Goal: Task Accomplishment & Management: Complete application form

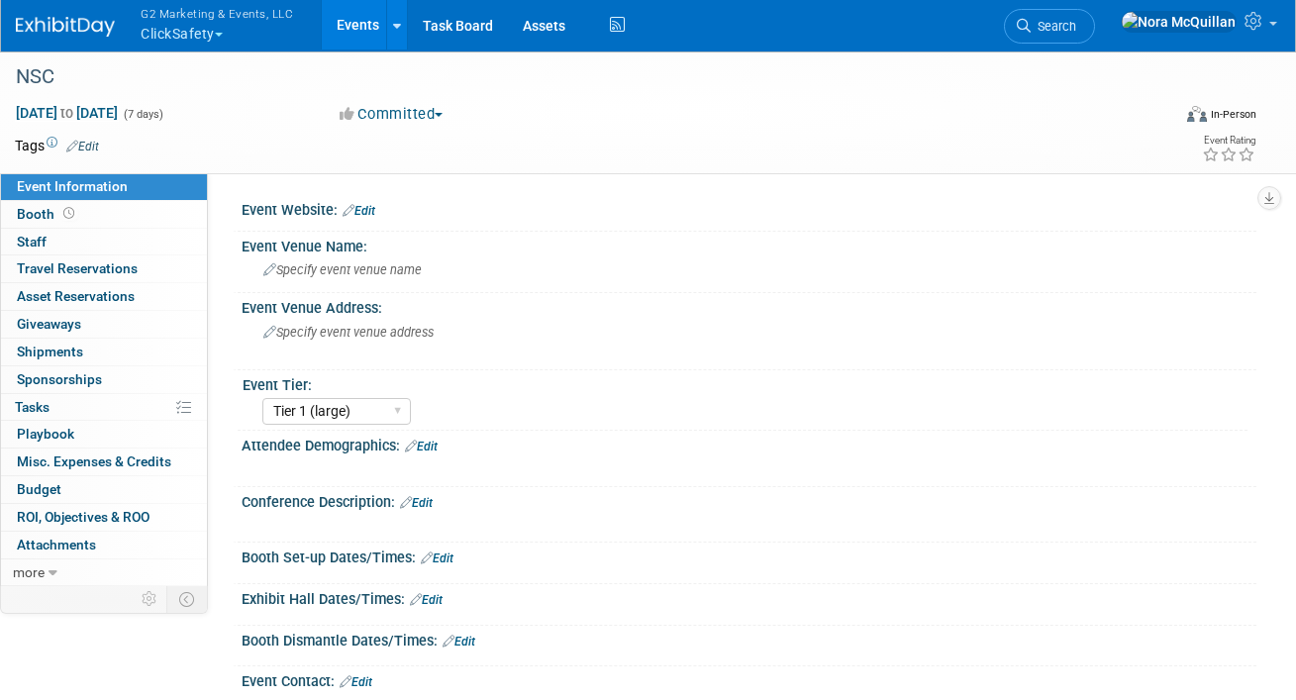
select select "Tier 1 (large)"
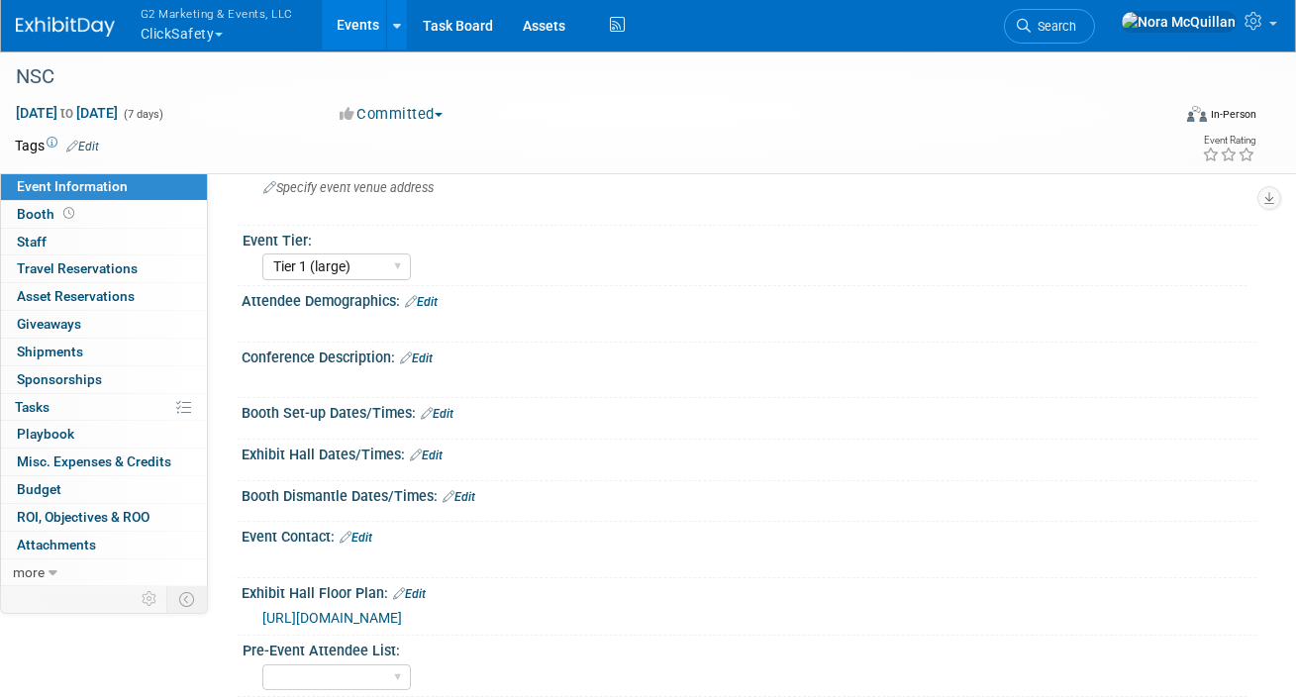
click at [201, 34] on button "G2 Marketing & Events, LLC ClickSafety" at bounding box center [228, 25] width 179 height 51
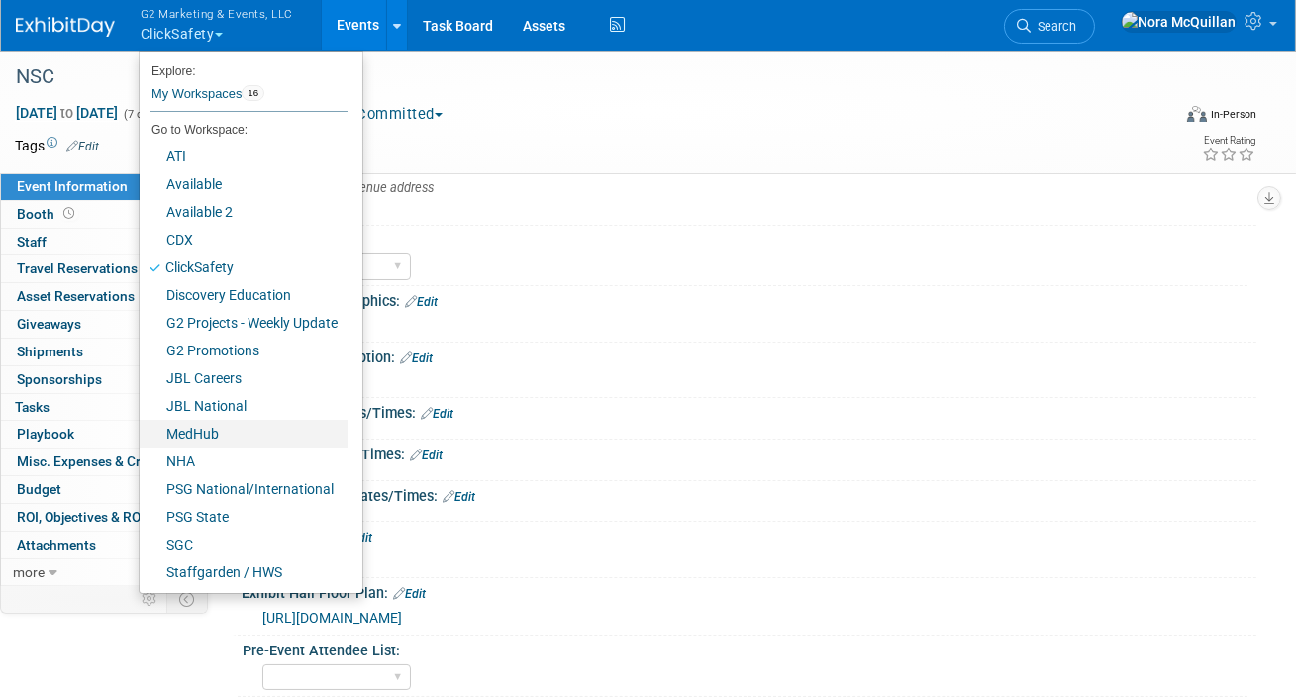
click at [198, 436] on link "MedHub" at bounding box center [244, 434] width 208 height 28
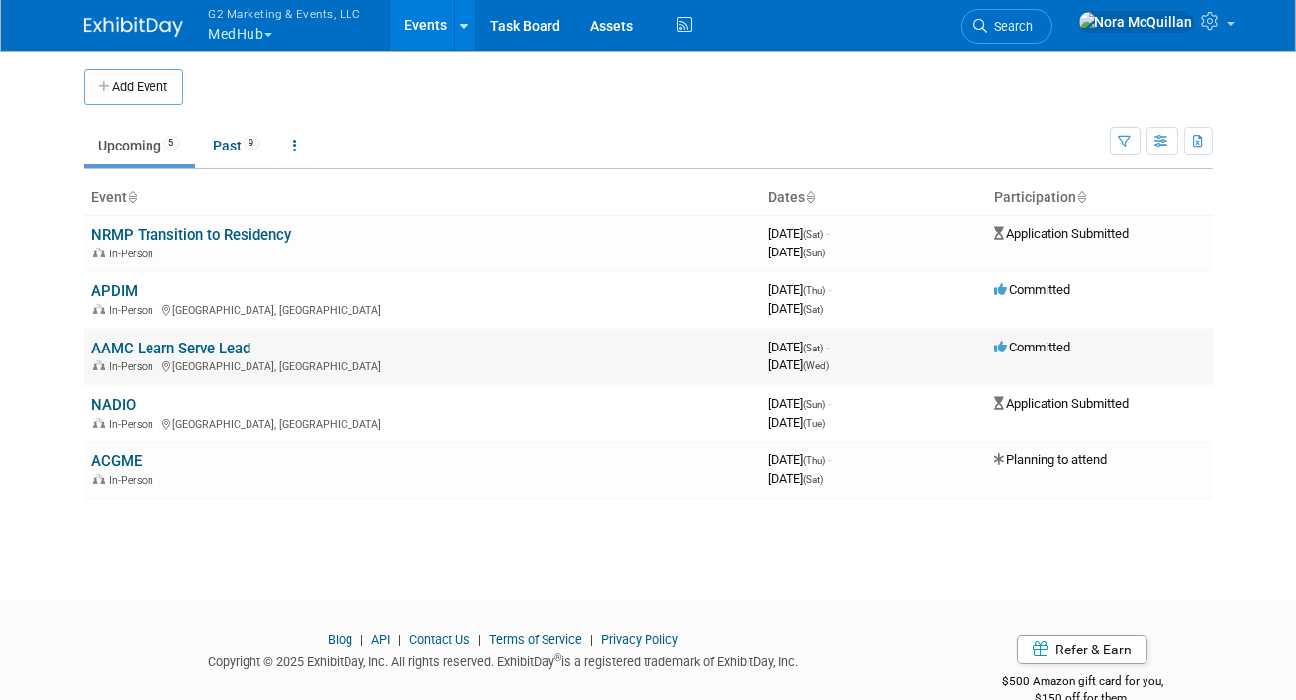
click at [120, 351] on link "AAMC Learn Serve Lead" at bounding box center [171, 348] width 159 height 18
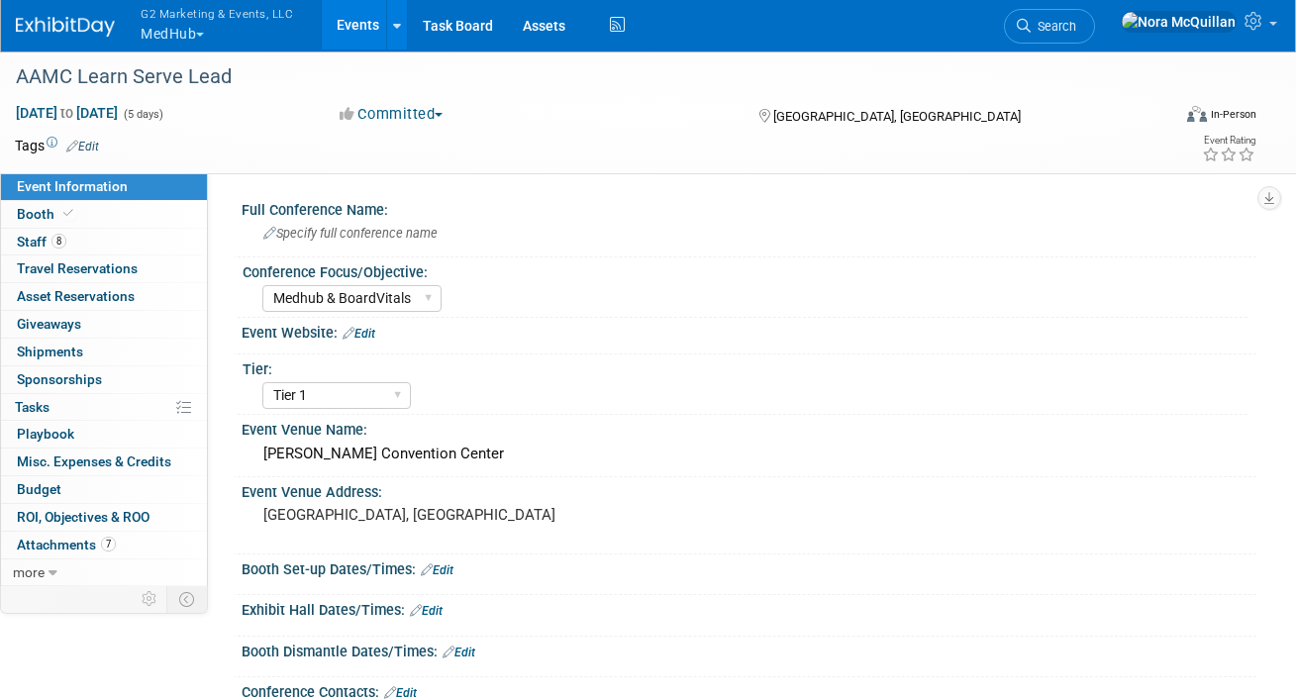
select select "Medhub & BoardVitals"
select select "Tier 1"
click at [89, 212] on link "Booth" at bounding box center [104, 214] width 206 height 27
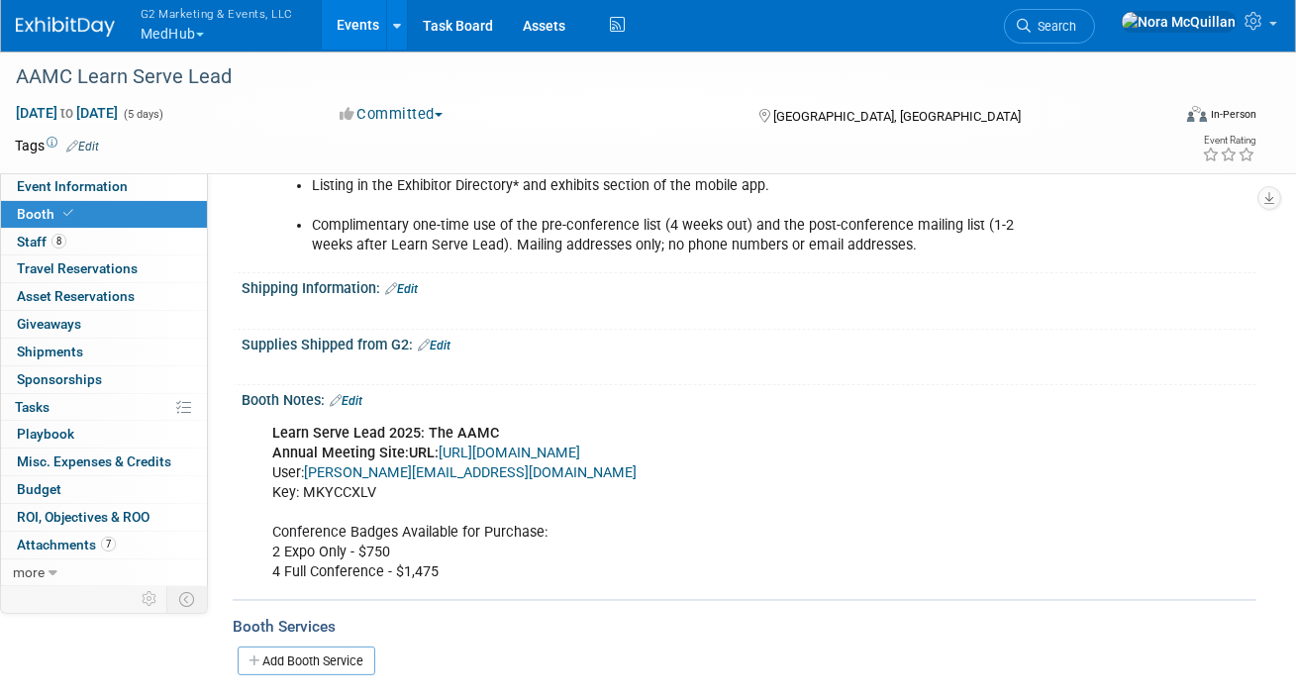
scroll to position [1114, 0]
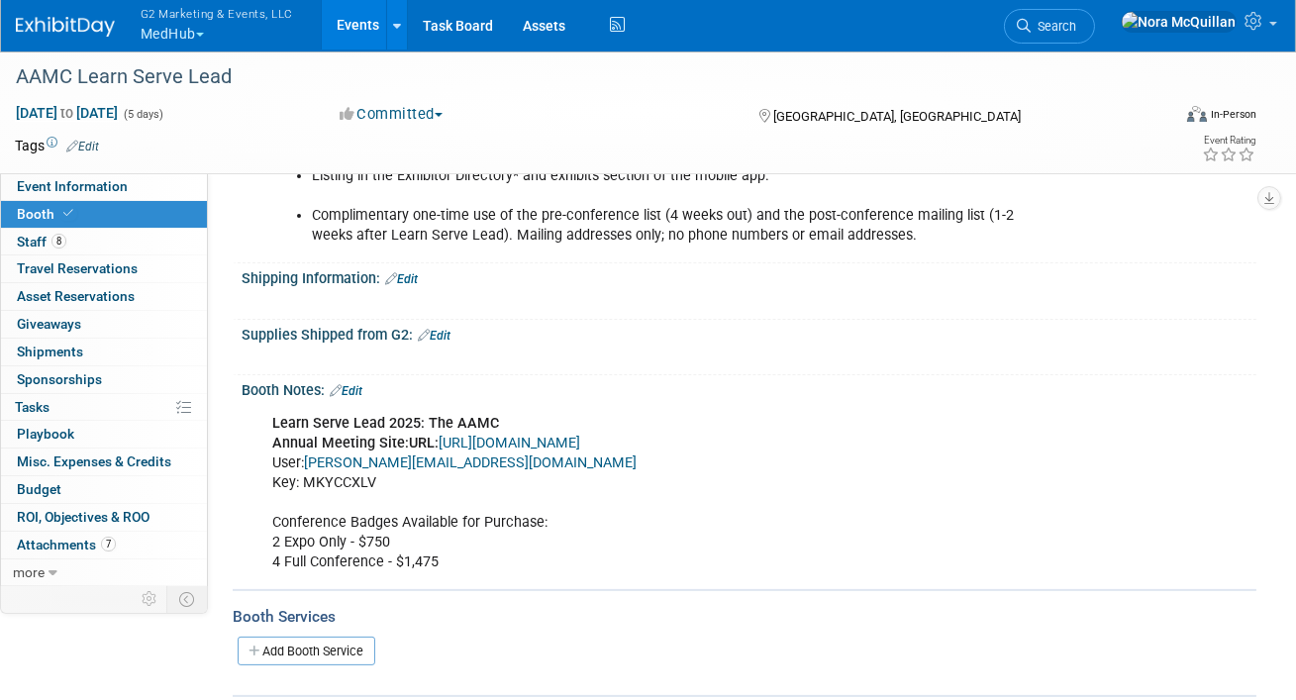
click at [480, 435] on link "[URL][DOMAIN_NAME]" at bounding box center [509, 443] width 142 height 17
drag, startPoint x: 529, startPoint y: 460, endPoint x: 311, endPoint y: 452, distance: 217.9
click at [311, 452] on div "Learn Serve Lead 2025: The AAMC Annual Meeting Site: URL: https://www.conferenc…" at bounding box center [657, 493] width 799 height 179
copy link "nora@g2marketingandevents.com"
drag, startPoint x: 378, startPoint y: 481, endPoint x: 304, endPoint y: 483, distance: 74.3
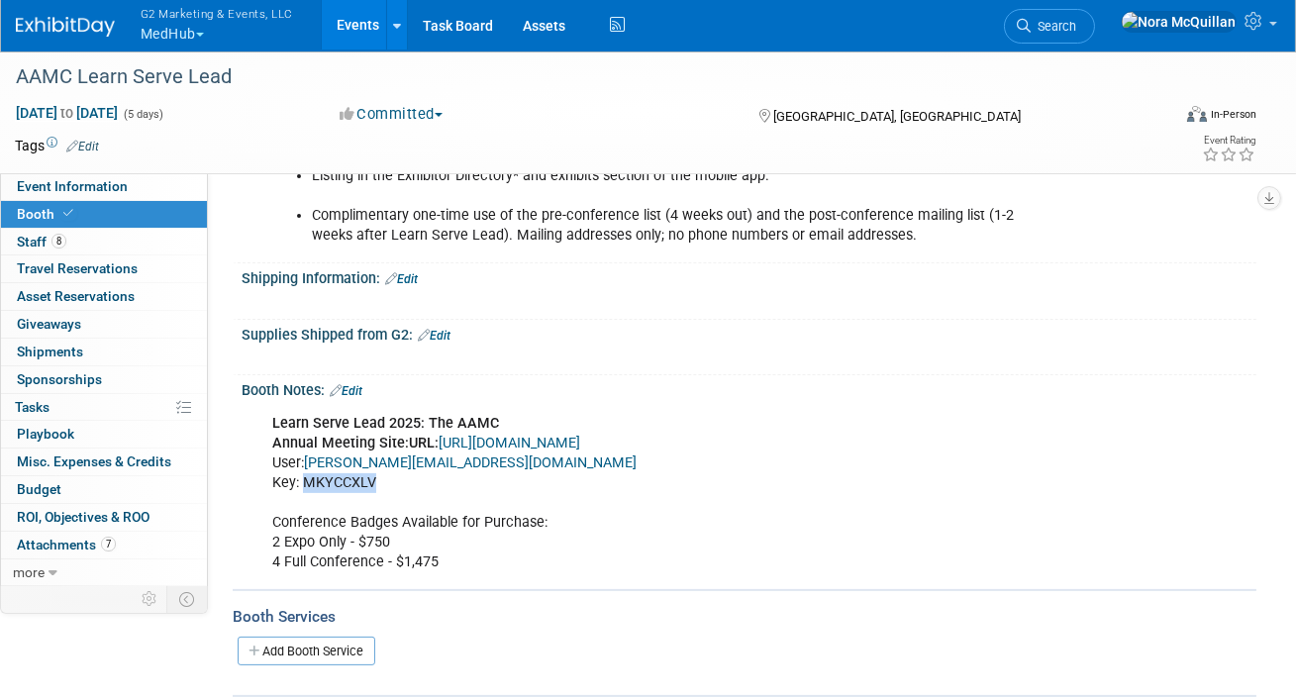
click at [304, 483] on div "Learn Serve Lead 2025: The AAMC Annual Meeting Site: URL: https://www.conferenc…" at bounding box center [657, 493] width 799 height 179
copy div "MKYCCXLV"
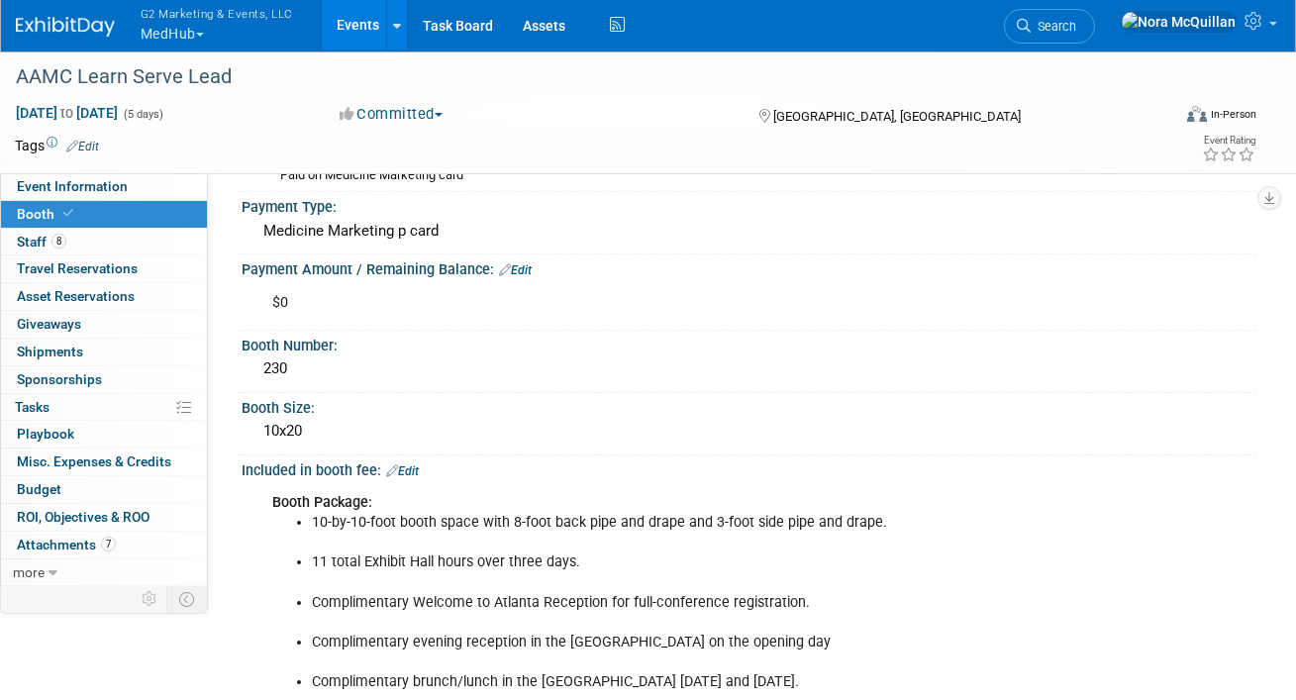
scroll to position [0, 0]
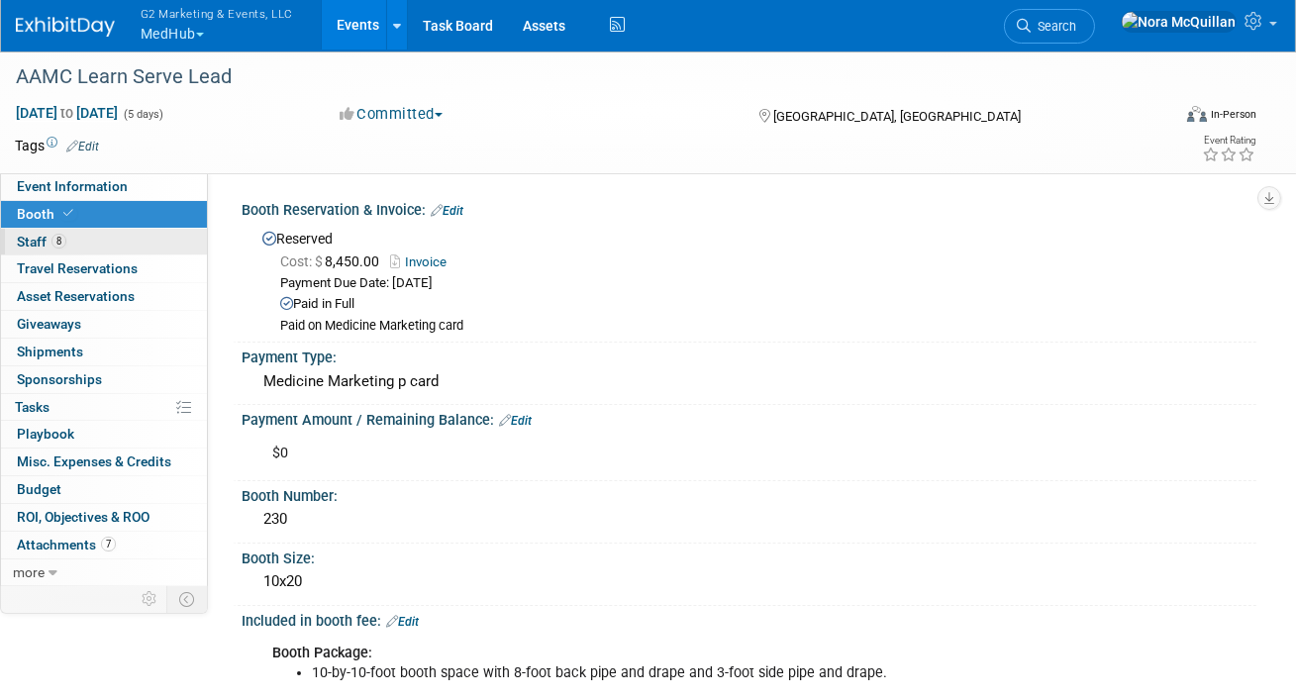
click at [32, 243] on span "Staff 8" at bounding box center [41, 242] width 49 height 16
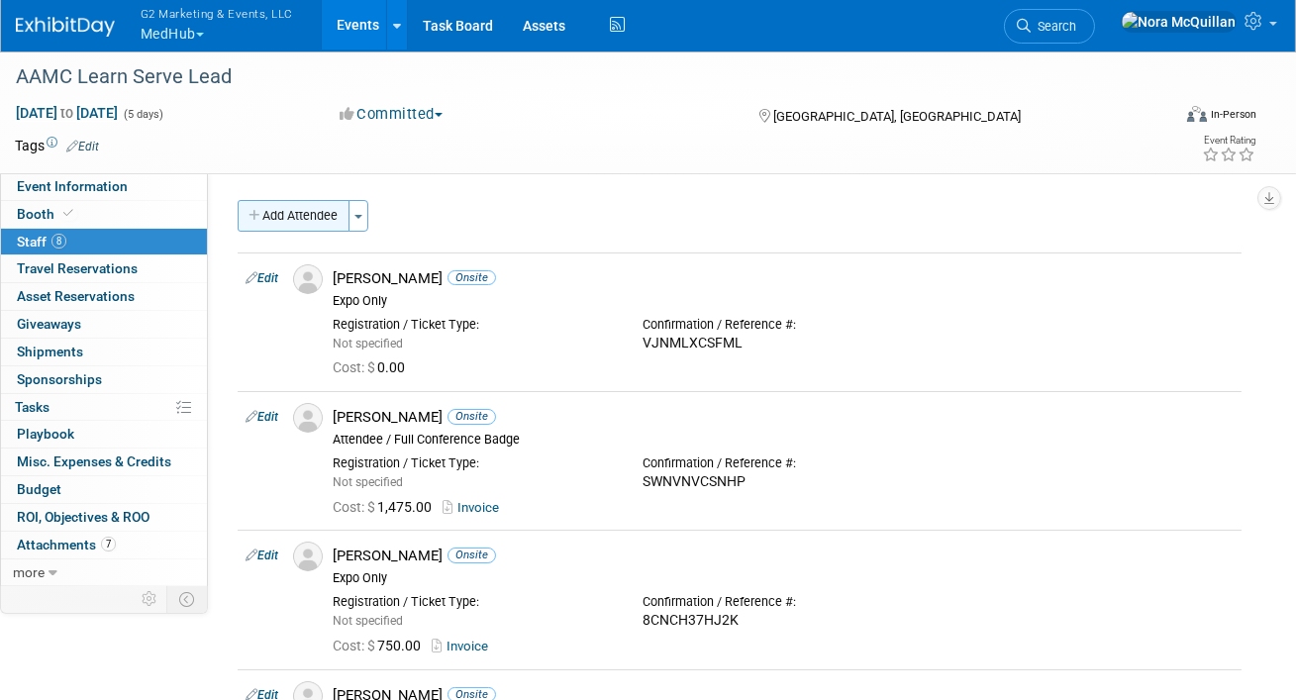
click at [274, 216] on button "Add Attendee" at bounding box center [294, 216] width 112 height 32
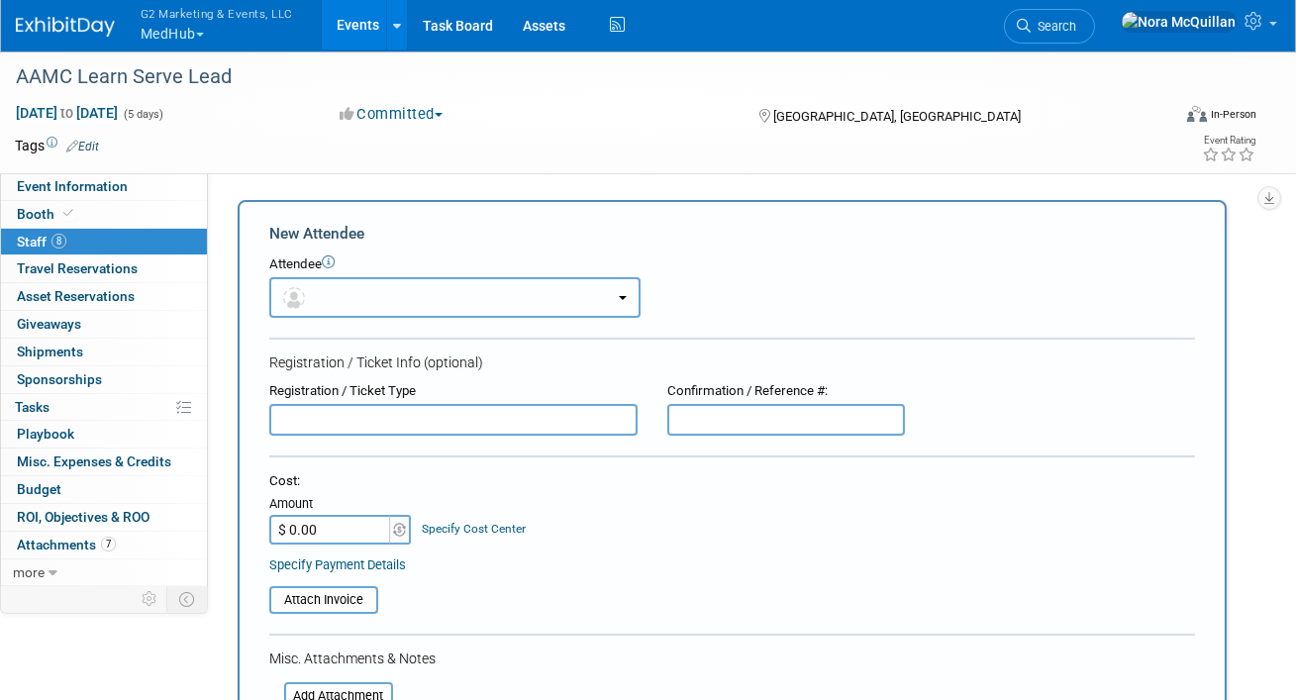
click at [351, 294] on button "button" at bounding box center [454, 297] width 371 height 41
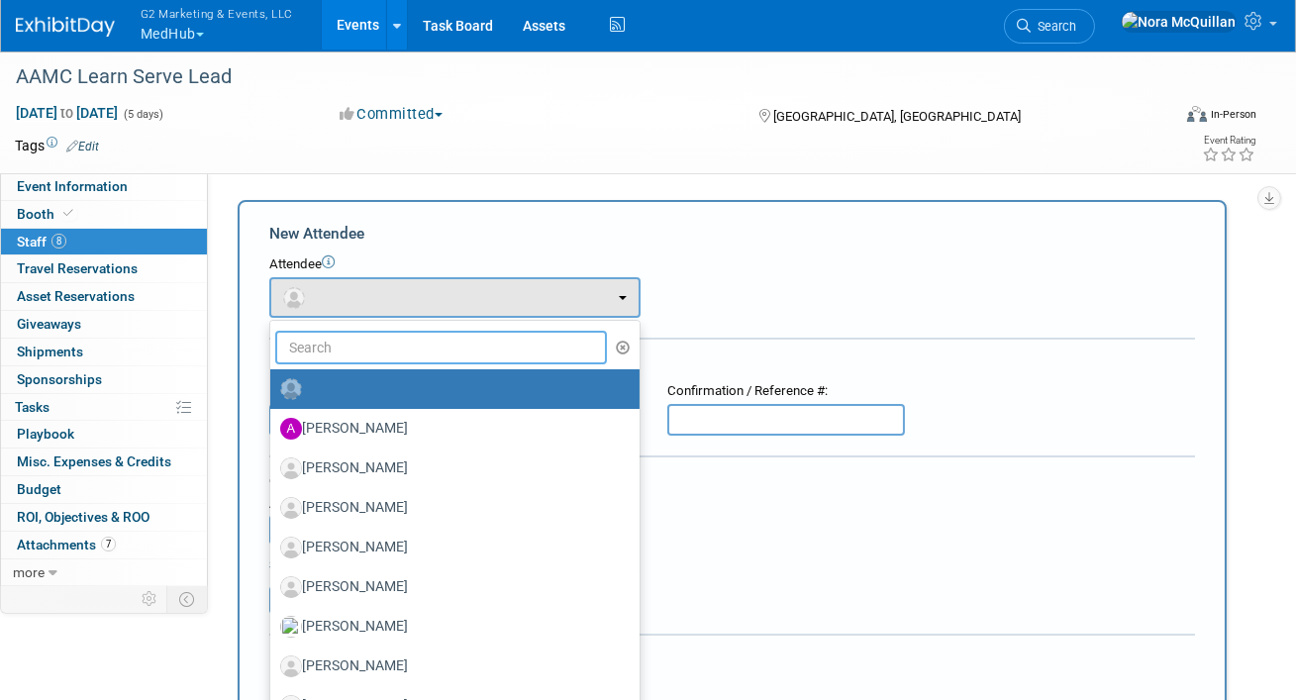
click at [339, 340] on input "text" at bounding box center [441, 348] width 332 height 34
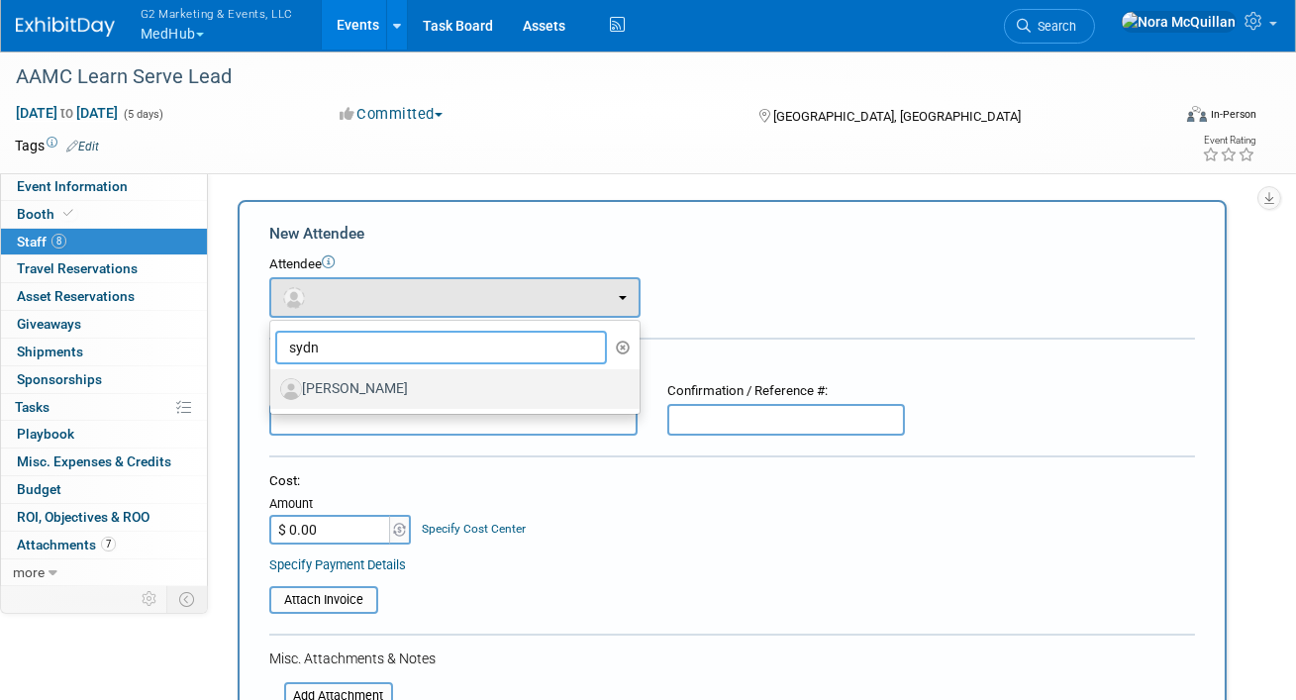
type input "sydn"
click at [331, 384] on label "Sydney Simon" at bounding box center [449, 389] width 339 height 32
click at [273, 384] on input "Sydney Simon" at bounding box center [266, 386] width 13 height 13
select select "254ee877-7052-4f43-9344-66c3472a7cea"
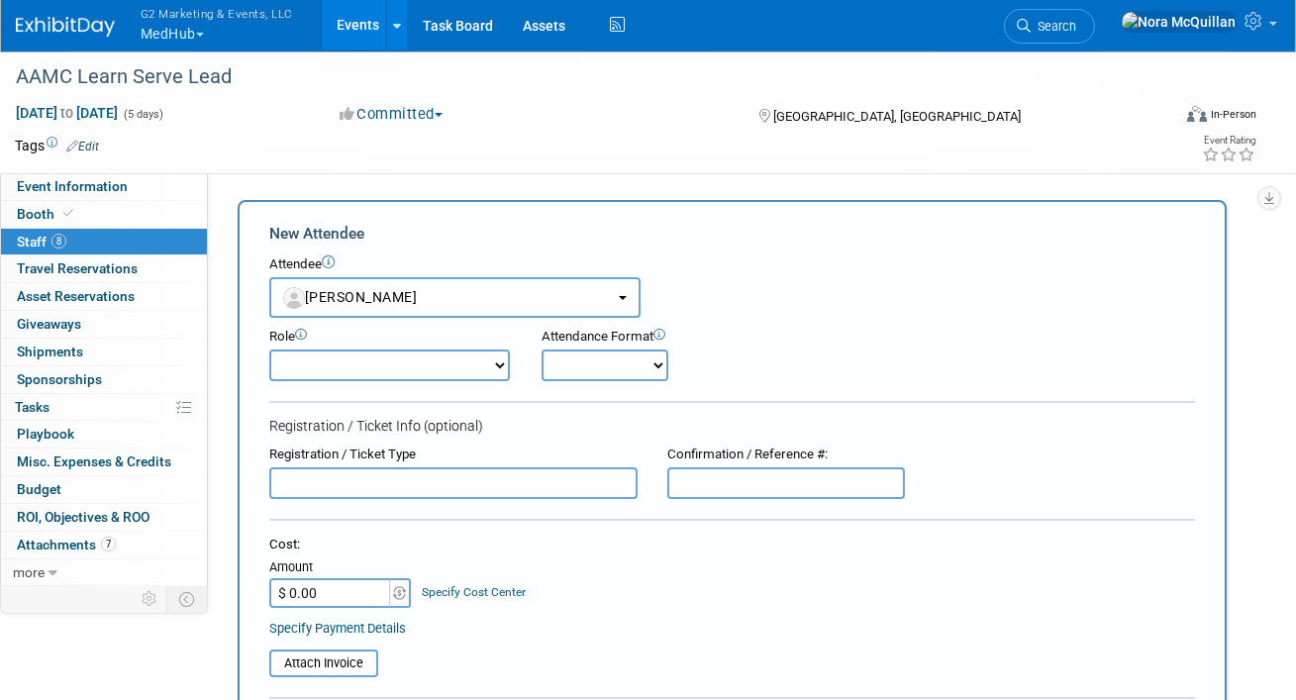
click at [333, 363] on select "Attendee / Full Conference Badge Demonstrator Expo Only Host Planner Presenter" at bounding box center [389, 365] width 241 height 32
select select "100"
click at [269, 349] on select "Attendee / Full Conference Badge Demonstrator Expo Only Host Planner Presenter" at bounding box center [389, 365] width 241 height 32
click at [596, 357] on select "Onsite Remote" at bounding box center [604, 365] width 127 height 32
select select "1"
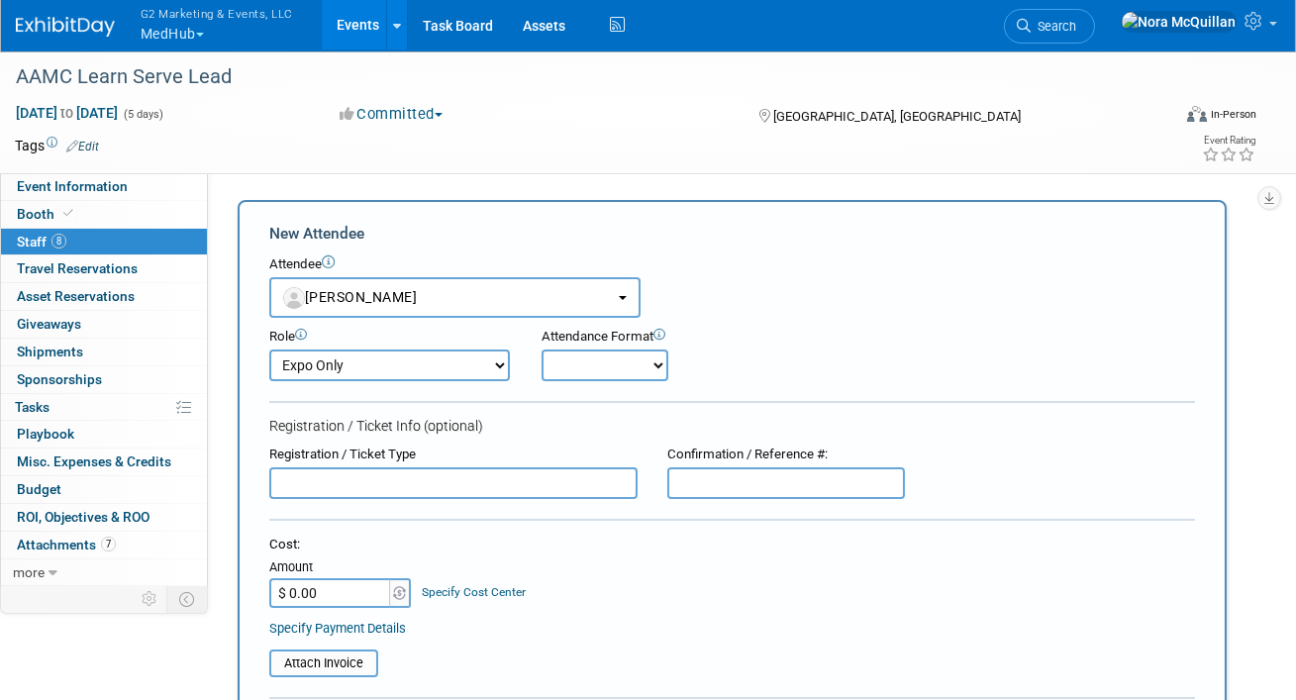
click at [542, 349] on select "Onsite Remote" at bounding box center [604, 365] width 127 height 32
click at [757, 487] on input "text" at bounding box center [786, 483] width 238 height 32
paste input "ZWNRYNSHNKS"
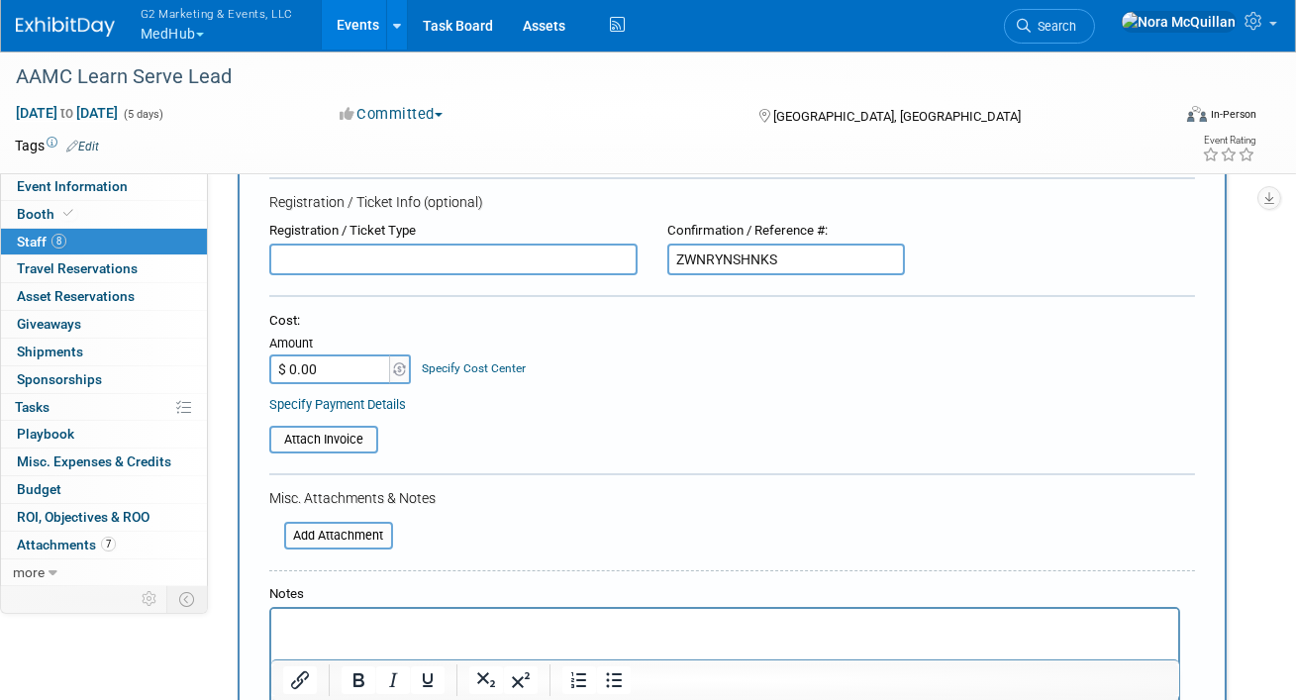
scroll to position [226, 0]
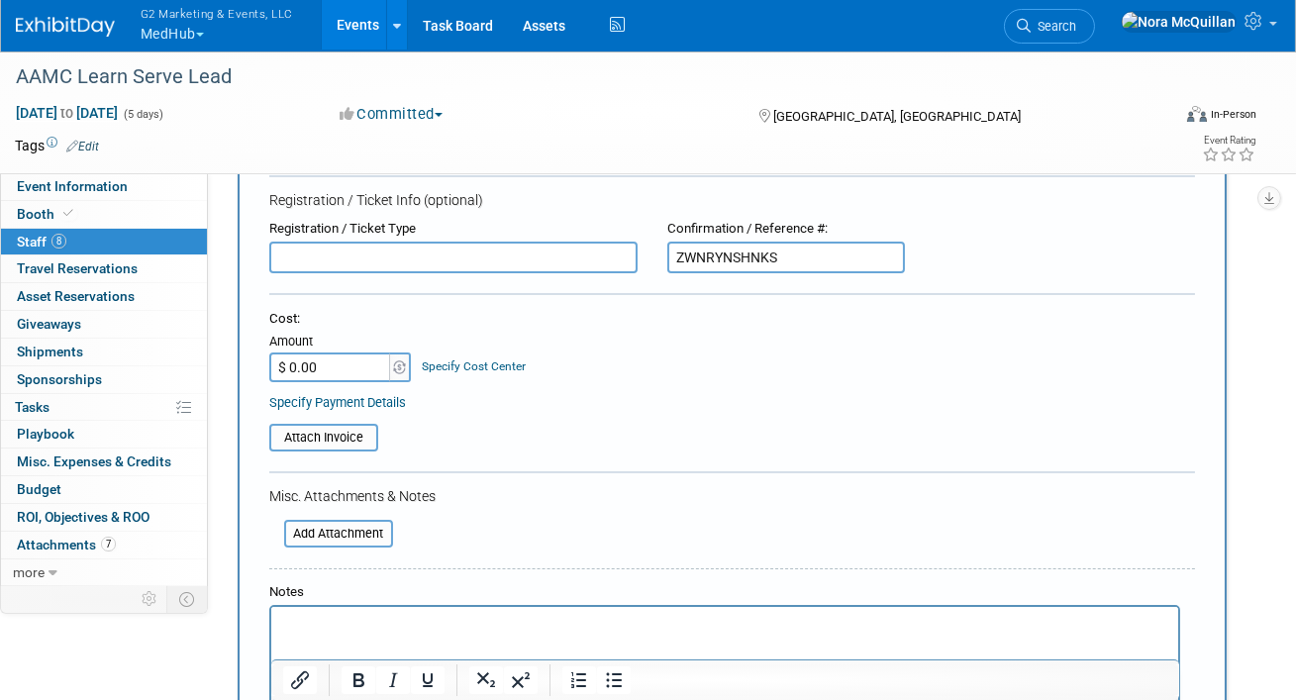
type input "ZWNRYNSHNKS"
click at [354, 373] on input "$ 0.00" at bounding box center [331, 367] width 124 height 30
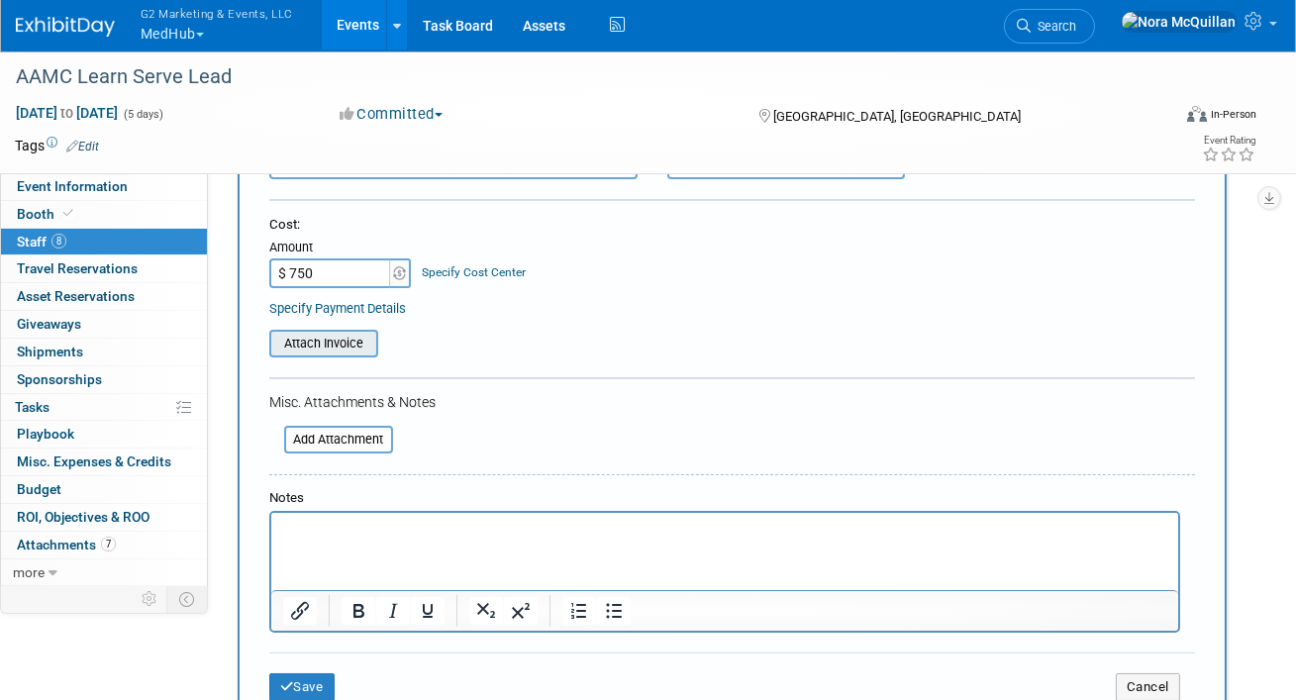
scroll to position [406, 0]
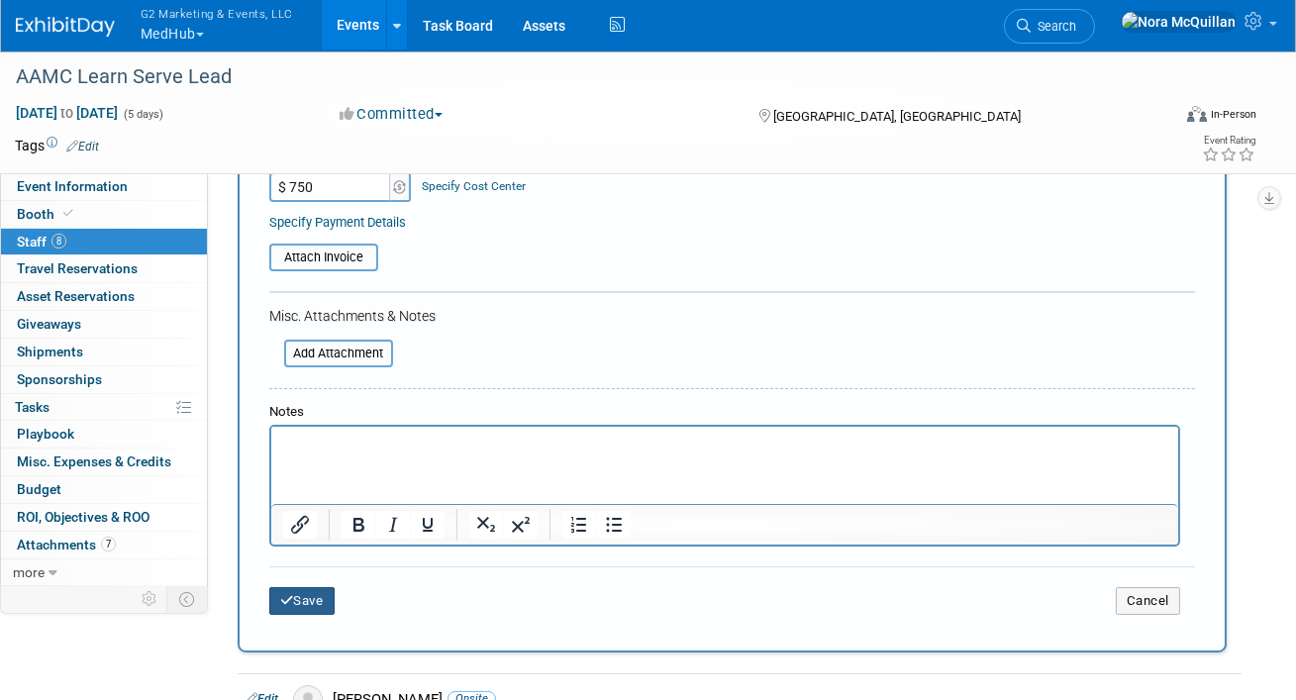
type input "$ 750.00"
click at [306, 599] on button "Save" at bounding box center [301, 601] width 65 height 28
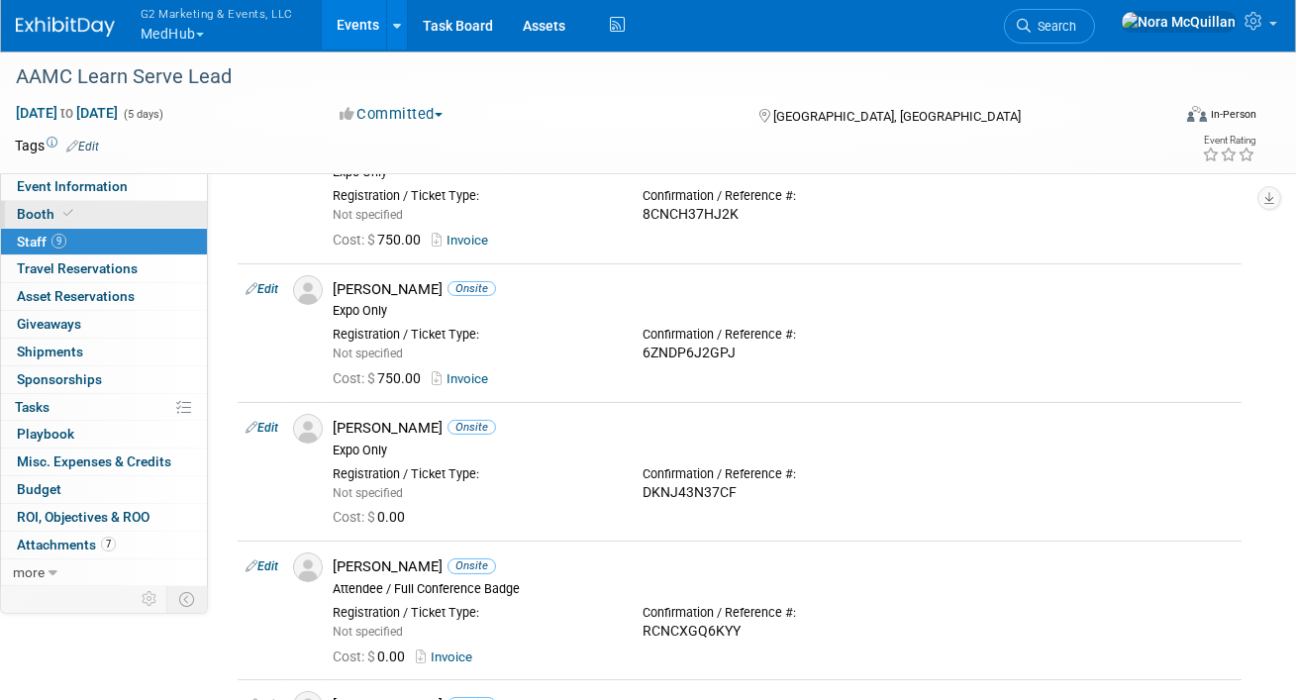
click at [63, 210] on icon at bounding box center [68, 213] width 10 height 11
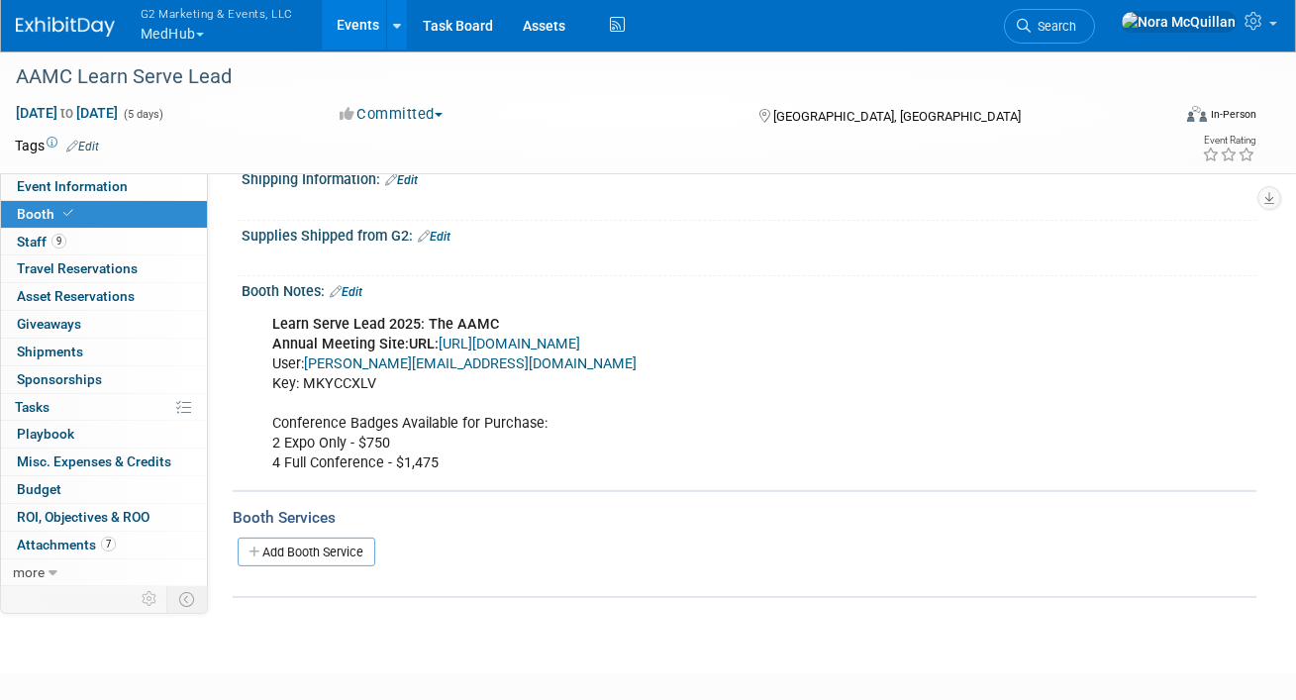
scroll to position [1231, 0]
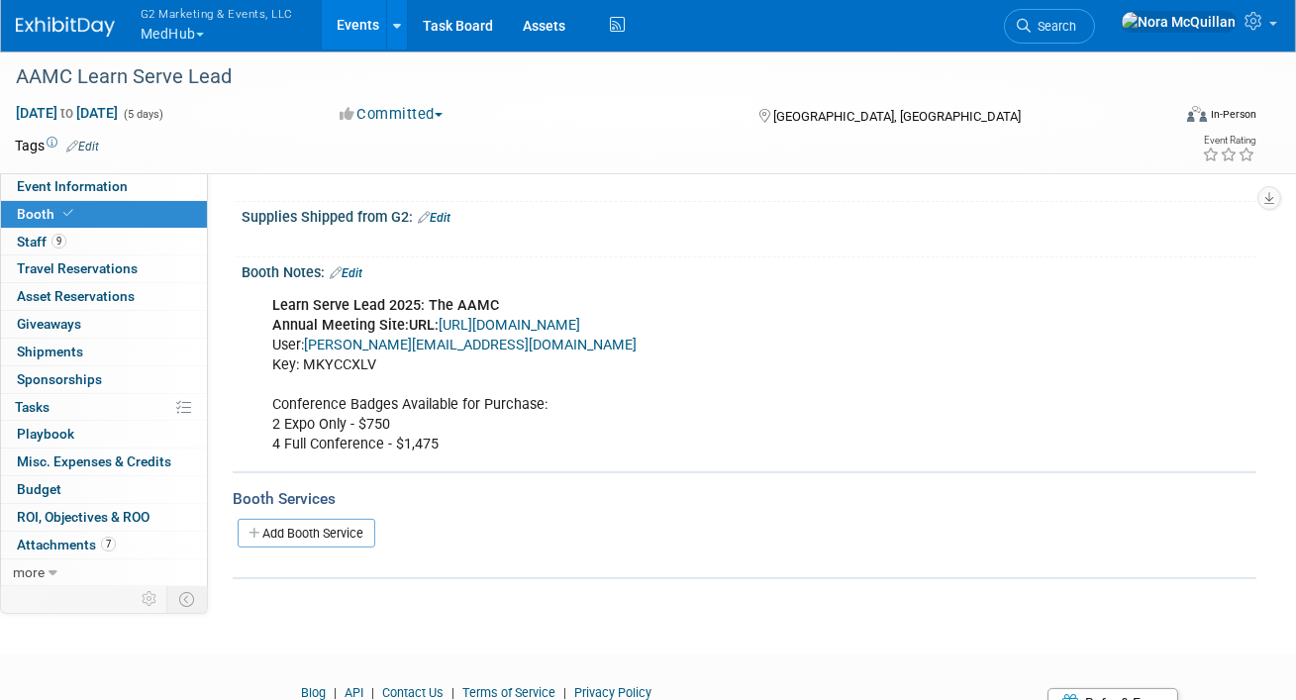
click at [485, 321] on link "https://www.conferenceharvester.com/harvester2expw/login.asp?EventKey=AVTSMJSM" at bounding box center [509, 325] width 142 height 17
drag, startPoint x: 530, startPoint y: 340, endPoint x: 311, endPoint y: 337, distance: 218.8
click at [311, 337] on div "Learn Serve Lead 2025: The AAMC Annual Meeting Site: URL: https://www.conferenc…" at bounding box center [657, 375] width 799 height 179
copy link "nora@g2marketingandevents.com"
drag, startPoint x: 383, startPoint y: 359, endPoint x: 306, endPoint y: 361, distance: 77.2
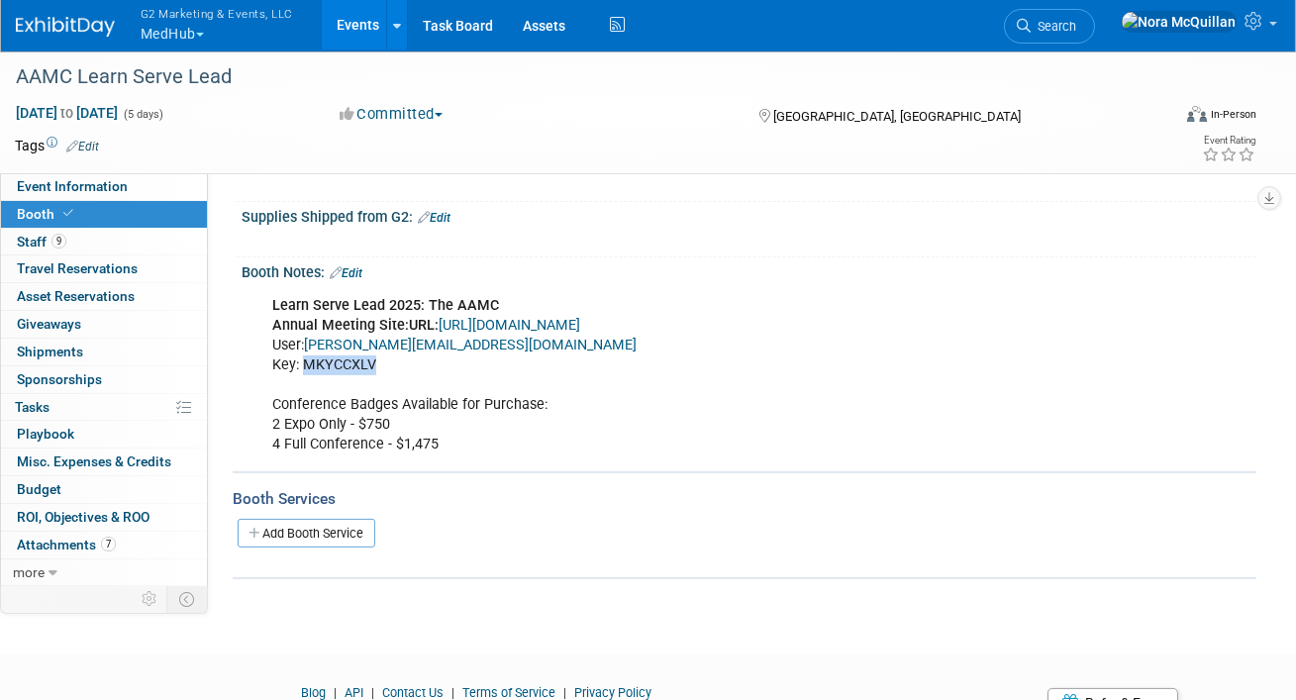
click at [306, 362] on div "Learn Serve Lead 2025: The AAMC Annual Meeting Site: URL: https://www.conferenc…" at bounding box center [657, 375] width 799 height 179
copy div "MKYCCXLV"
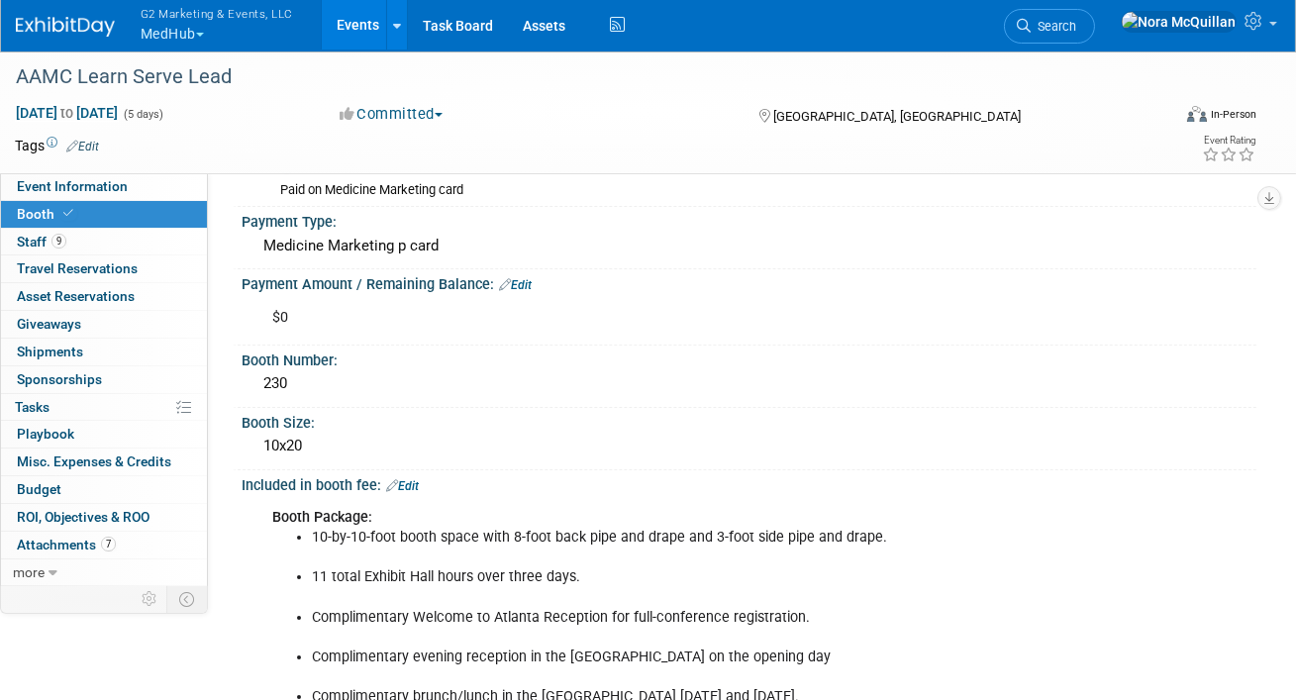
scroll to position [0, 0]
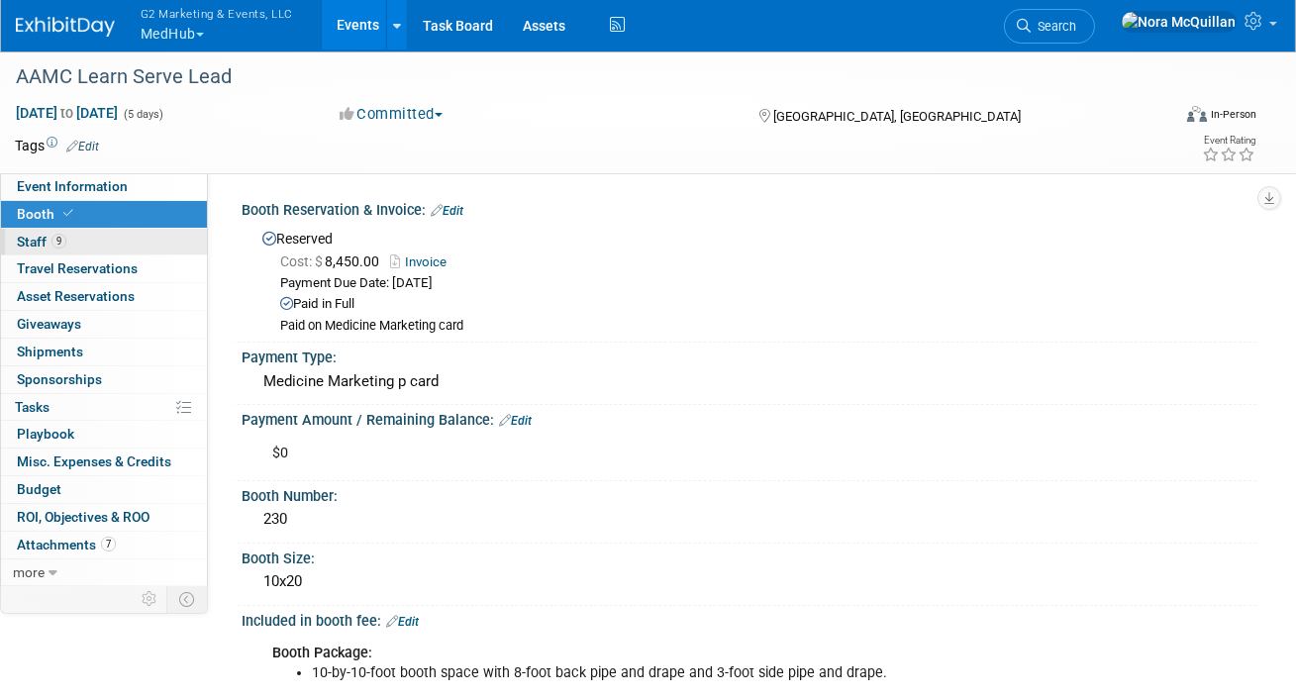
click at [79, 242] on link "9 Staff 9" at bounding box center [104, 242] width 206 height 27
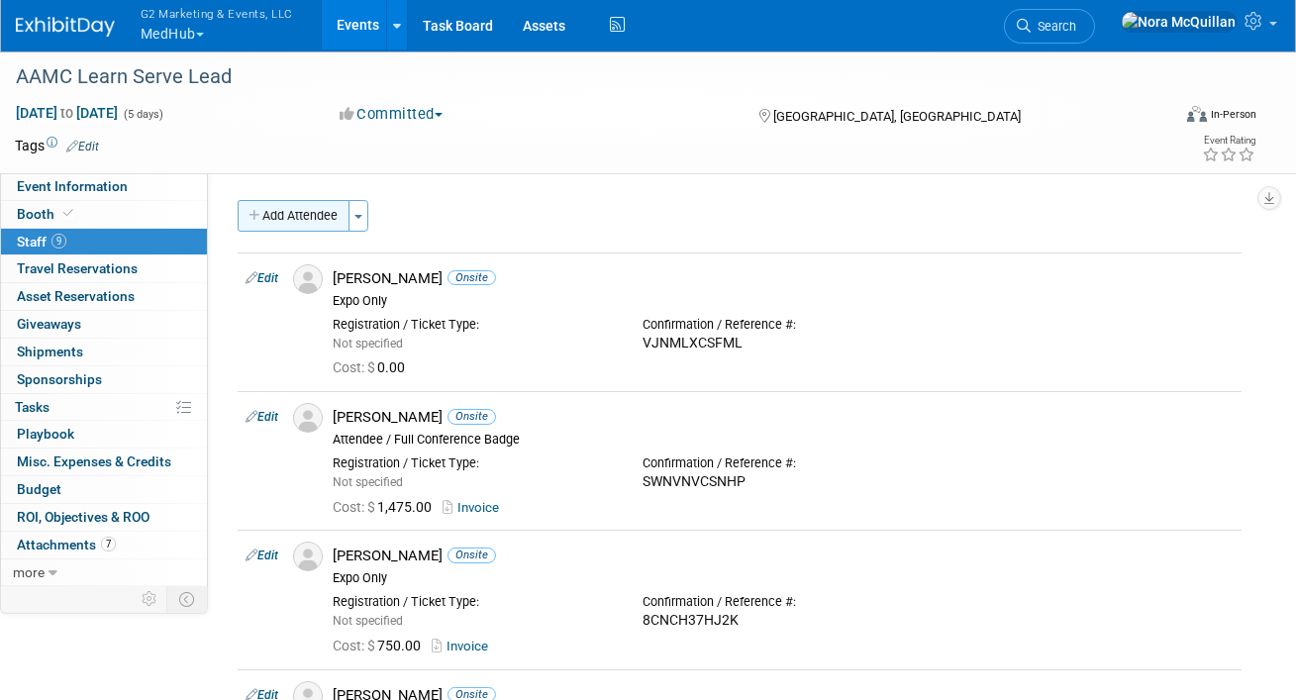
click at [274, 226] on button "Add Attendee" at bounding box center [294, 216] width 112 height 32
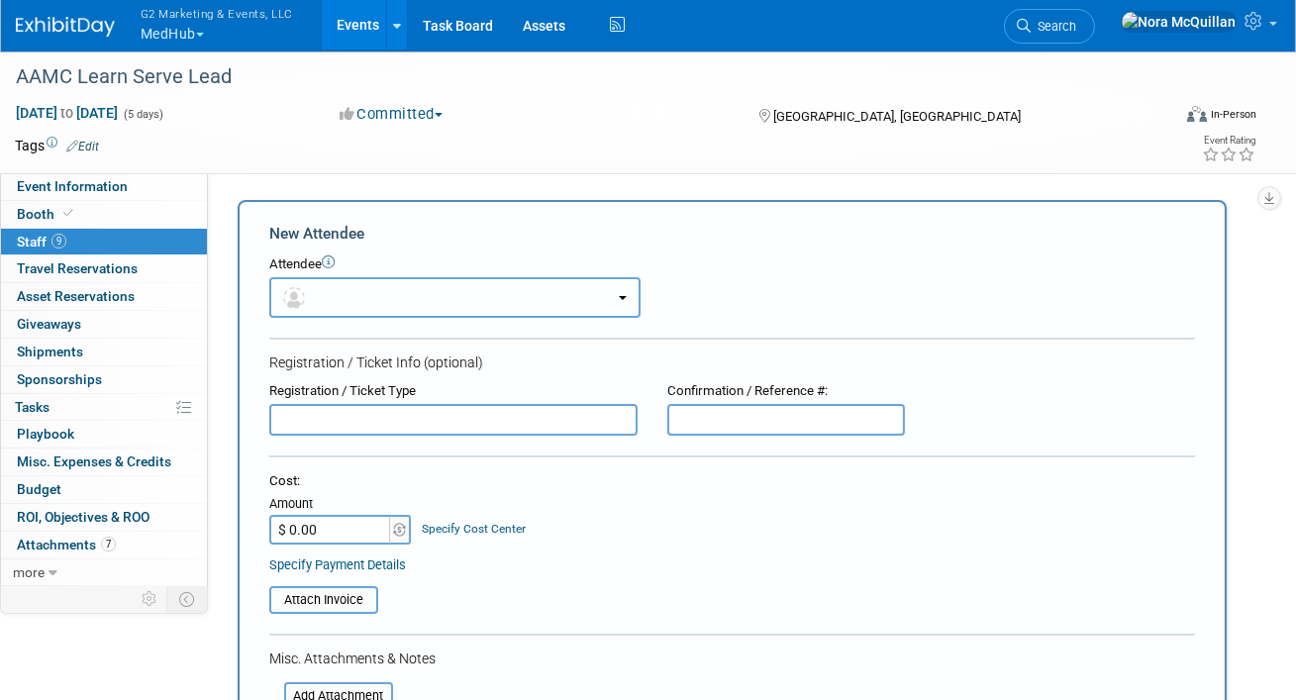
click at [407, 294] on button "button" at bounding box center [454, 297] width 371 height 41
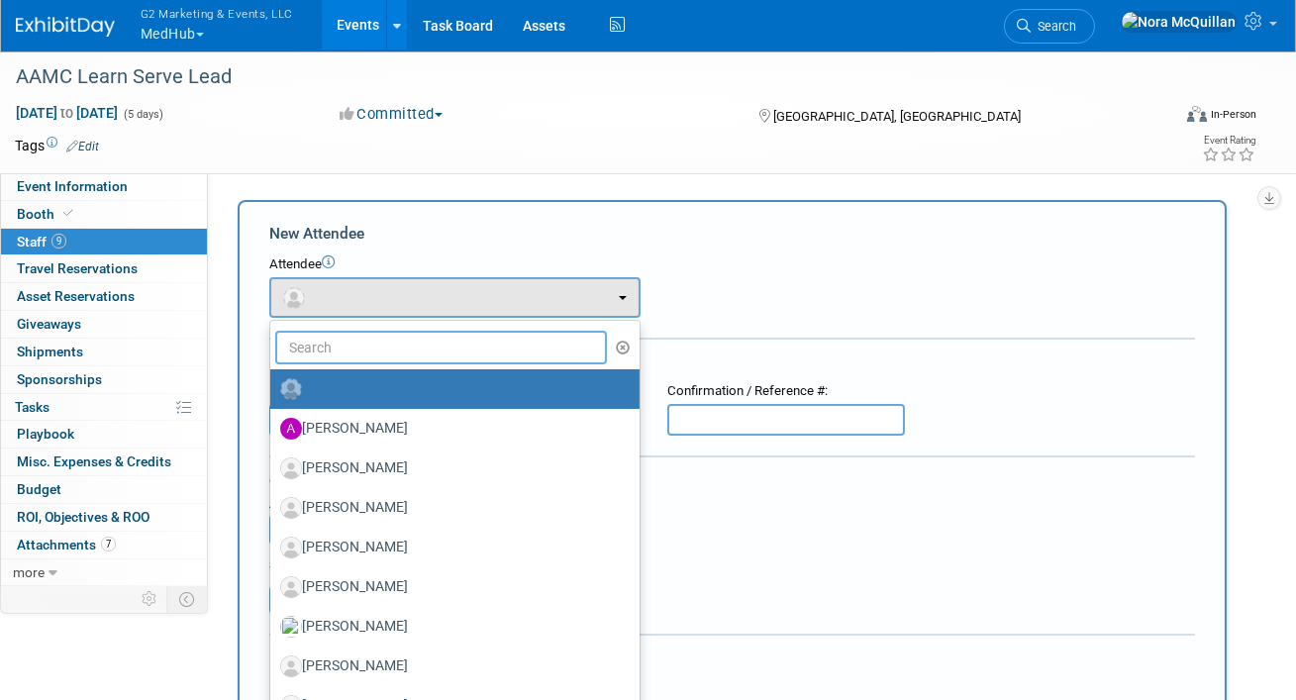
click at [373, 346] on input "text" at bounding box center [441, 348] width 332 height 34
click at [736, 263] on div "Attendee" at bounding box center [731, 264] width 925 height 19
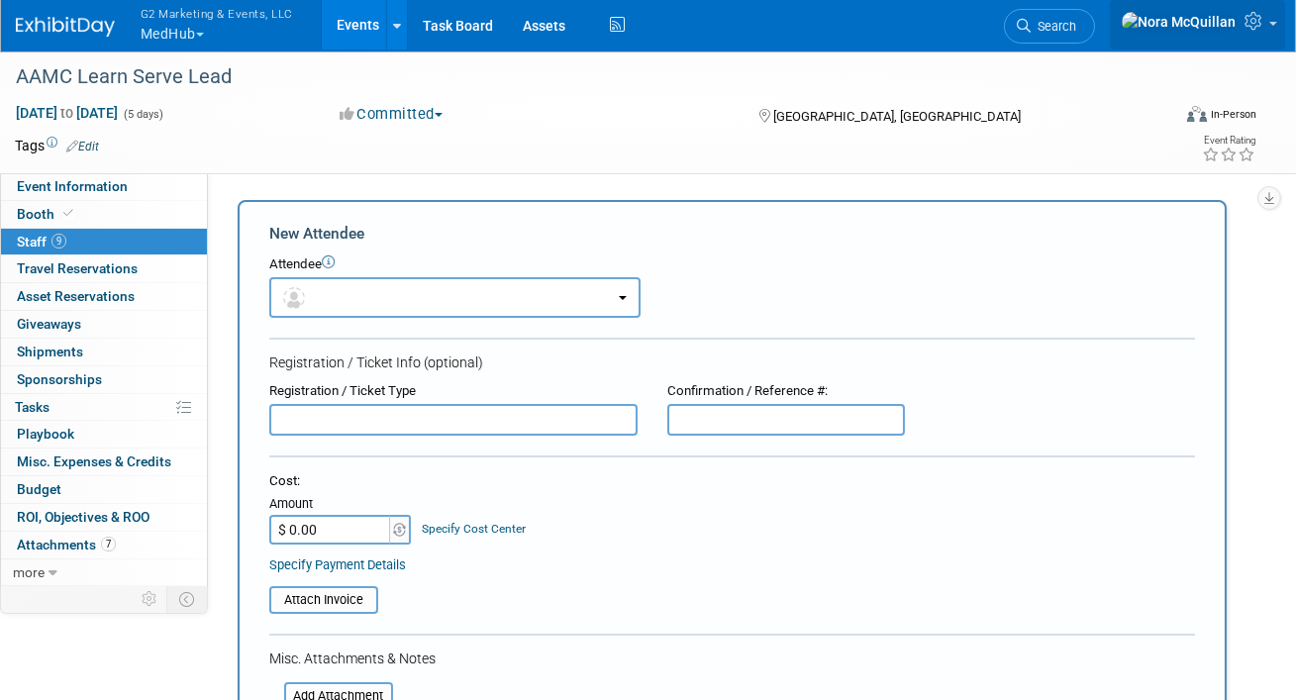
click at [1273, 19] on link at bounding box center [1197, 24] width 175 height 49
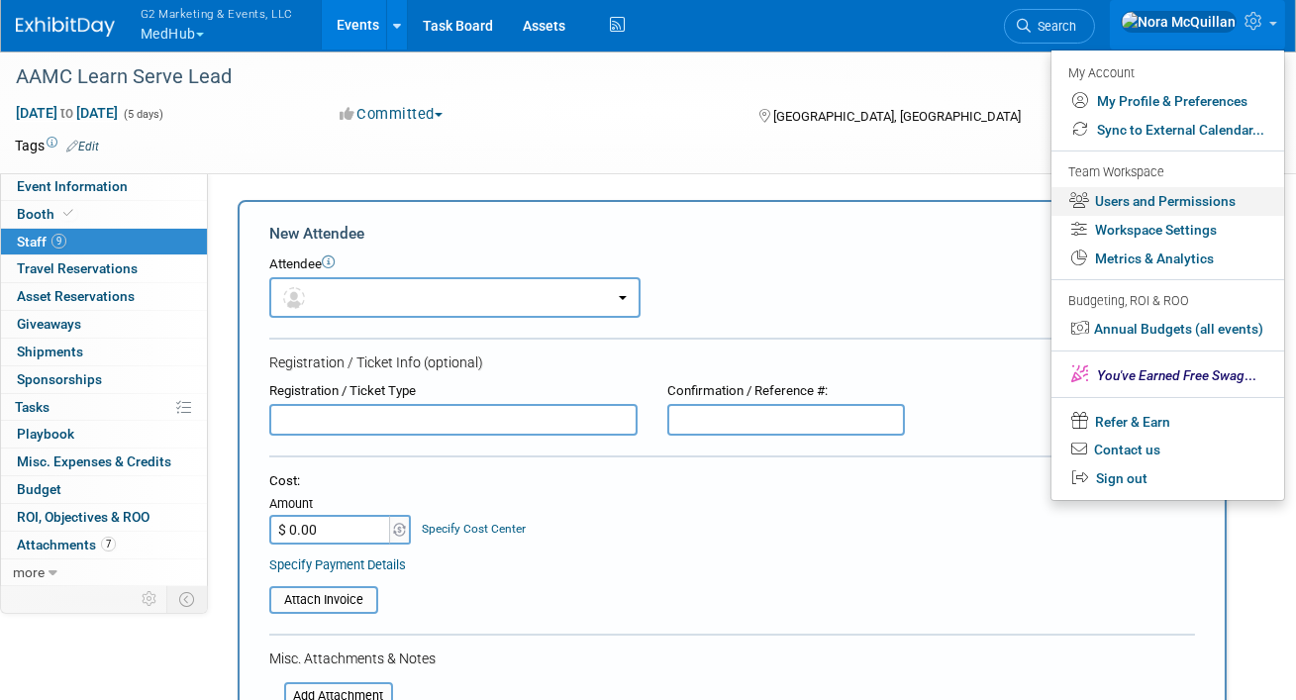
click at [1131, 193] on link "Users and Permissions" at bounding box center [1167, 201] width 233 height 29
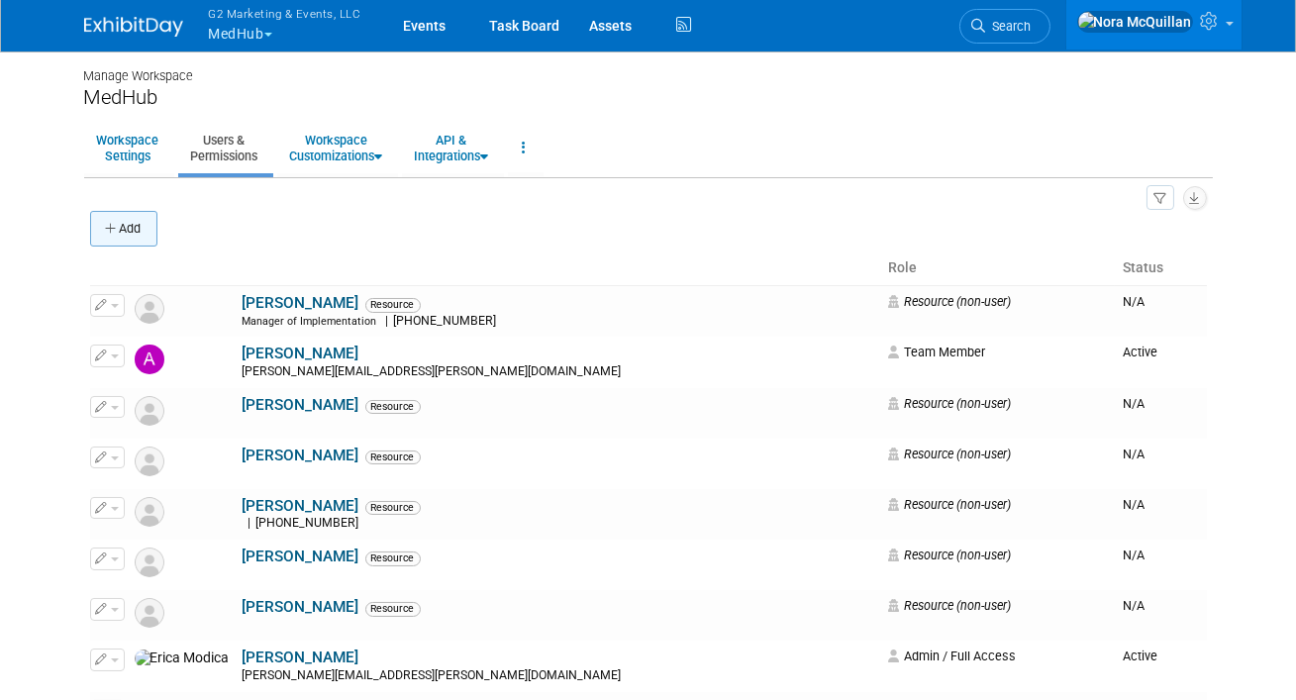
click at [121, 228] on button "Add" at bounding box center [123, 229] width 67 height 36
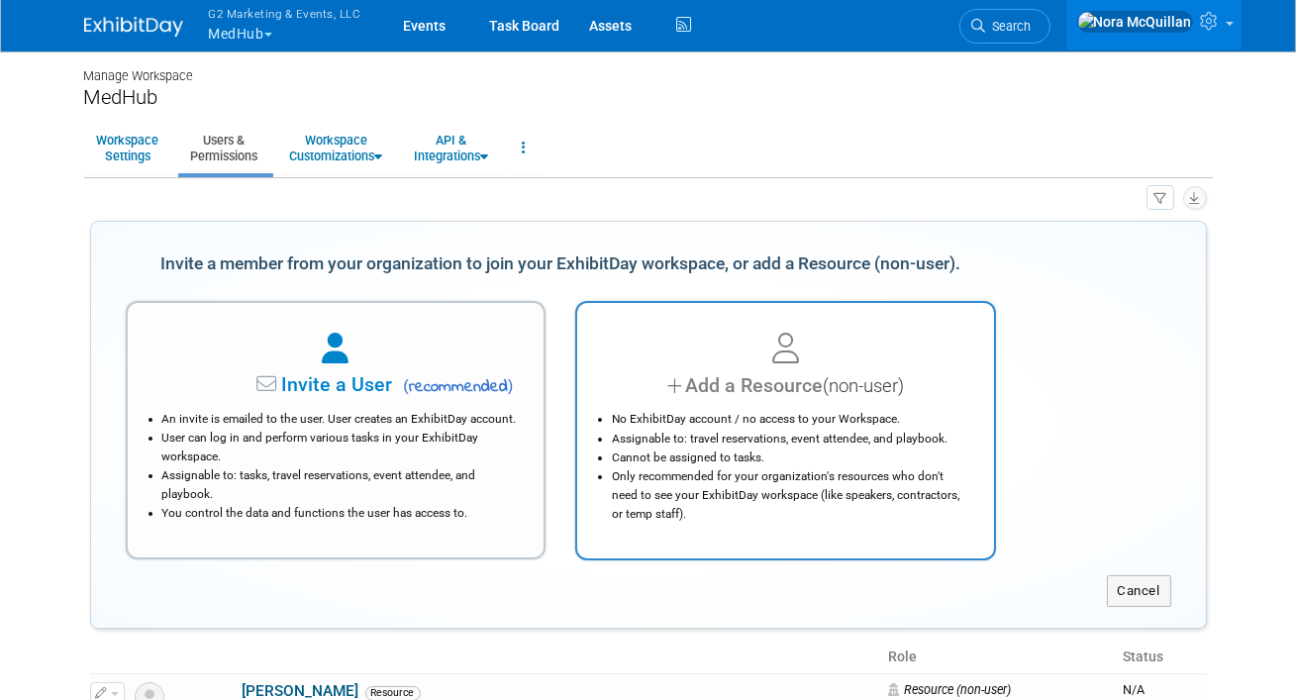
click at [637, 372] on div "Add a Resource (non-user)" at bounding box center [785, 385] width 367 height 29
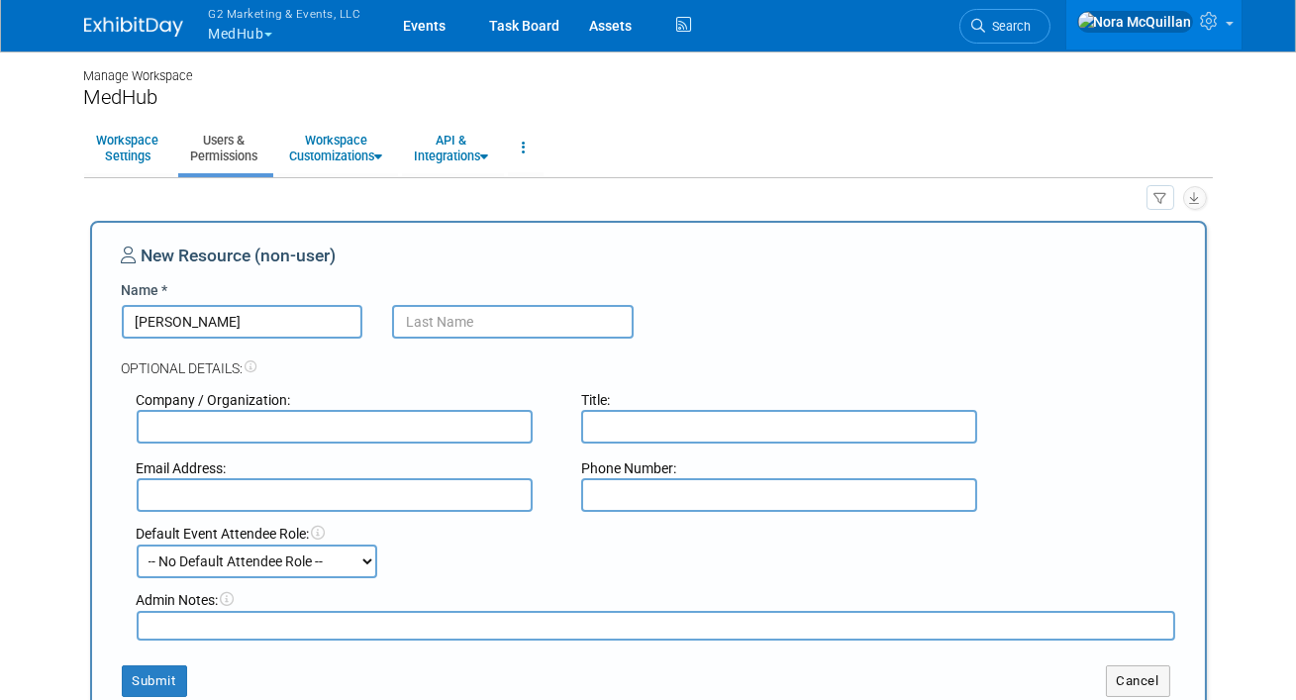
type input "Jasmine"
click at [433, 329] on input "Larachi" at bounding box center [513, 322] width 242 height 34
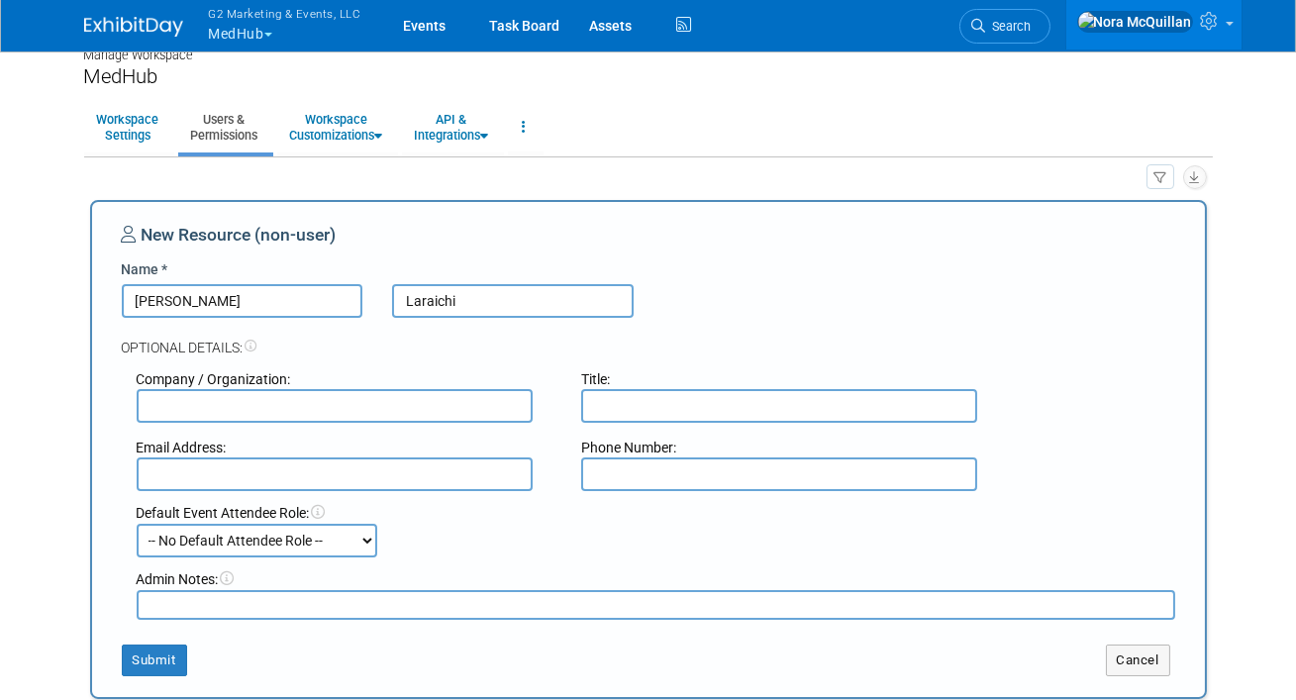
type input "Laraichi"
click at [710, 413] on input "text" at bounding box center [779, 406] width 396 height 34
type input "Solutions Engineer"
click at [137, 665] on button "Submit" at bounding box center [154, 660] width 65 height 32
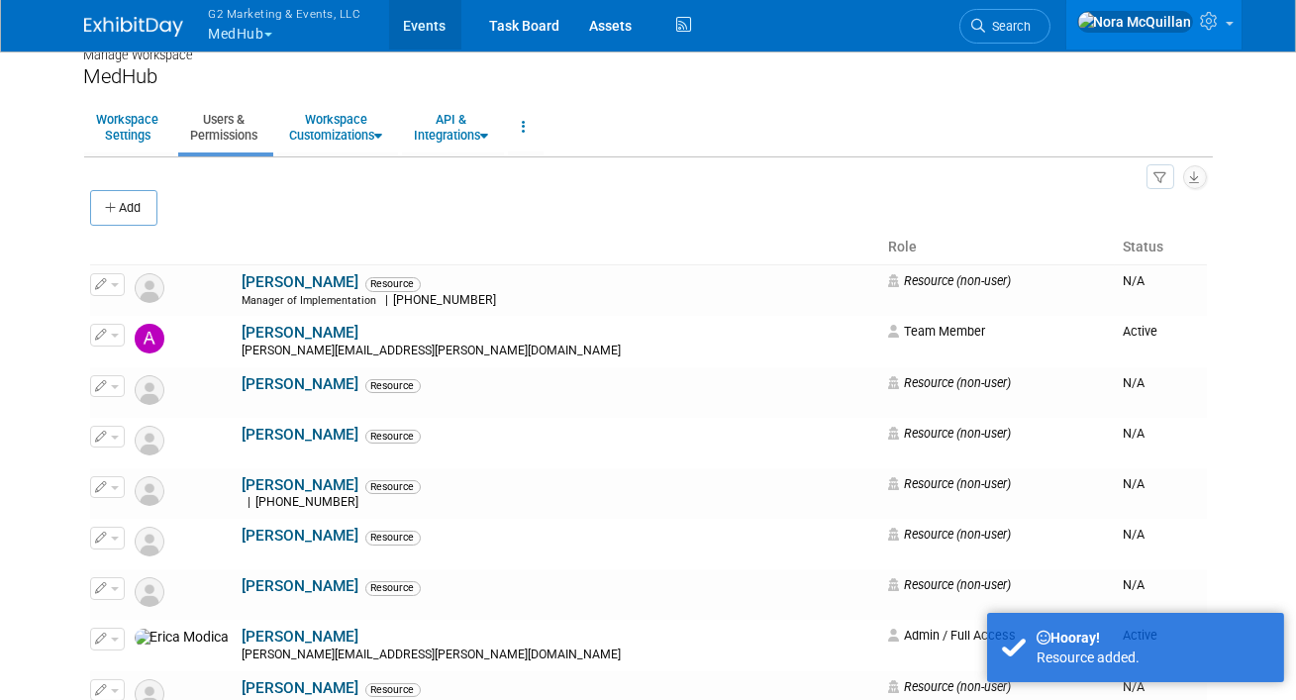
click at [418, 28] on link "Events" at bounding box center [425, 24] width 72 height 49
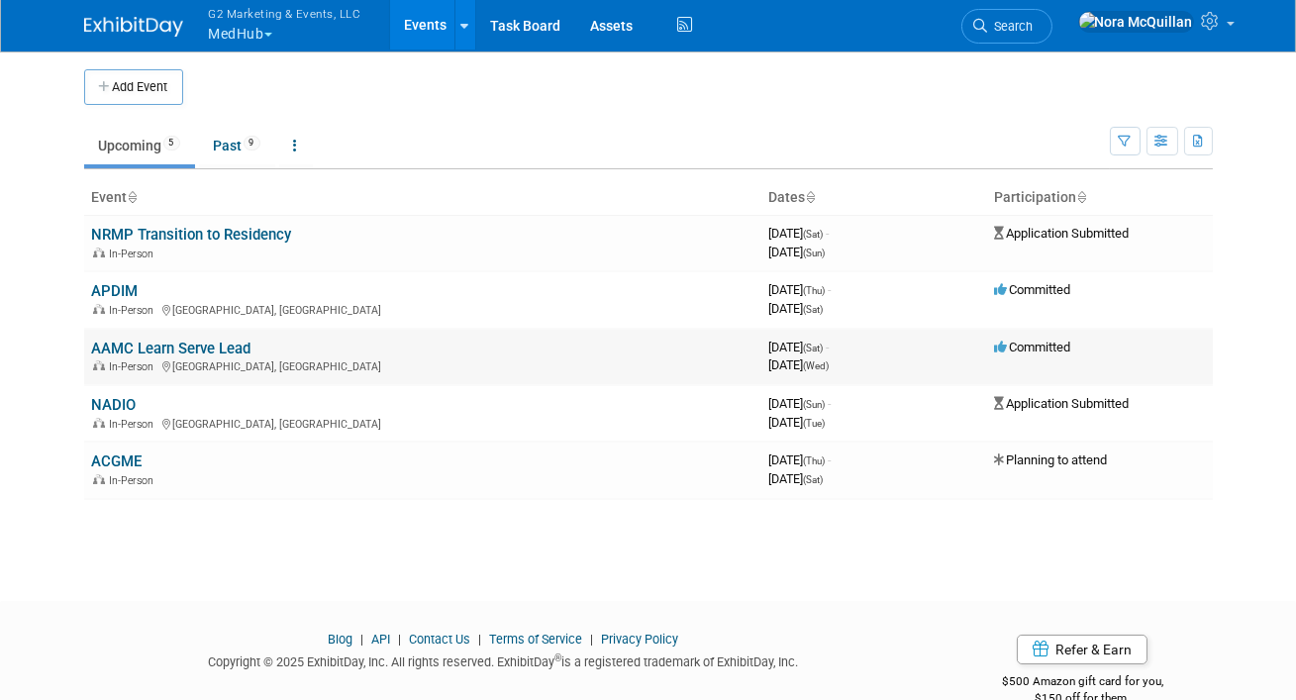
click at [125, 347] on link "AAMC Learn Serve Lead" at bounding box center [171, 348] width 159 height 18
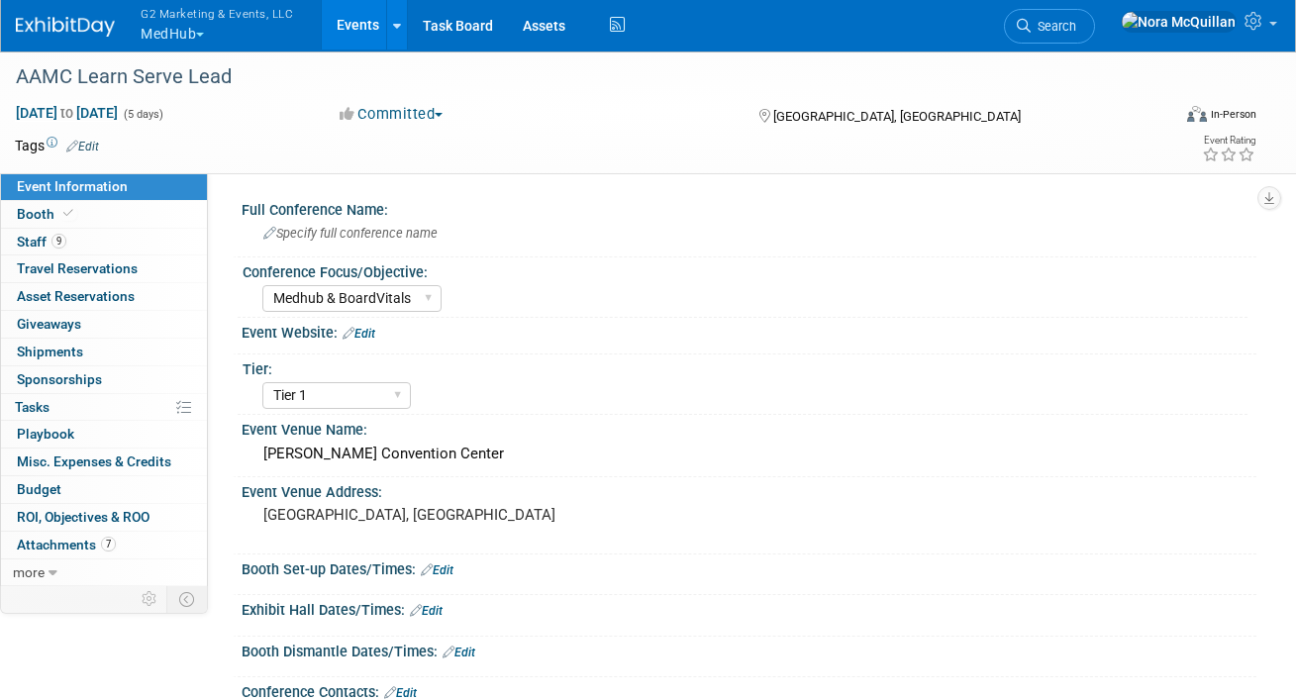
select select "Medhub & BoardVitals"
select select "Tier 1"
click at [77, 216] on link "Booth" at bounding box center [104, 214] width 206 height 27
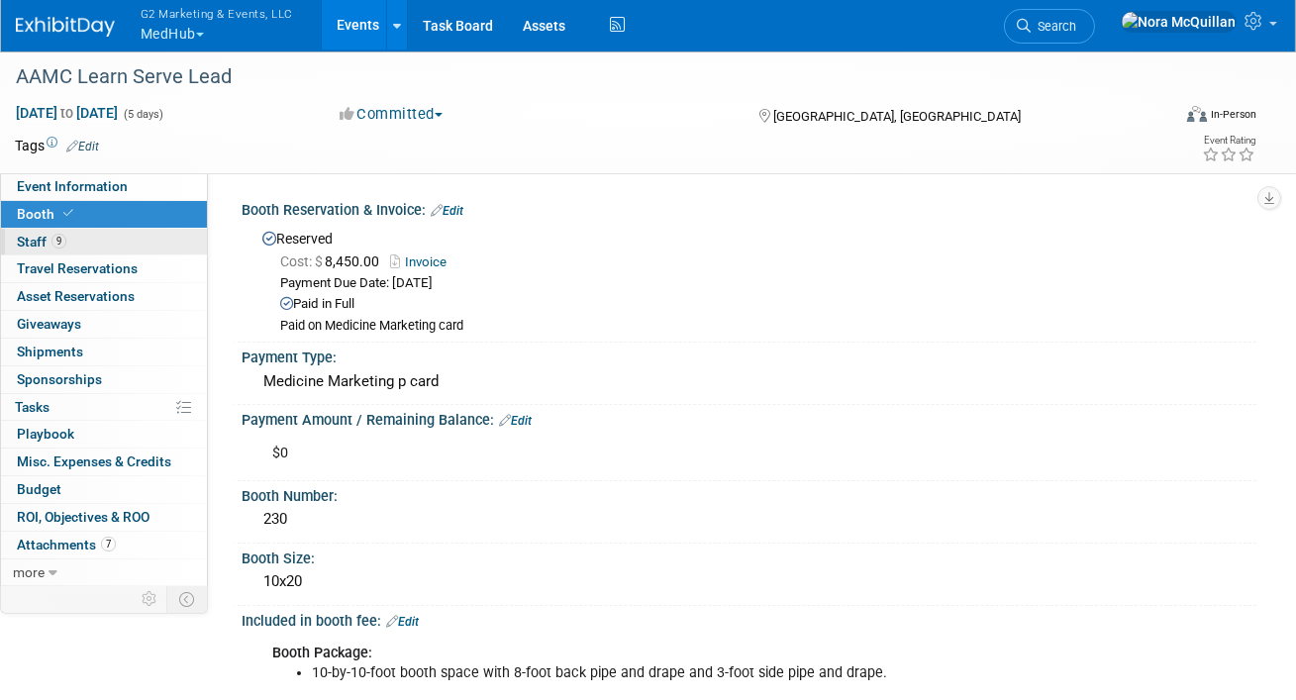
click at [69, 249] on link "9 Staff 9" at bounding box center [104, 242] width 206 height 27
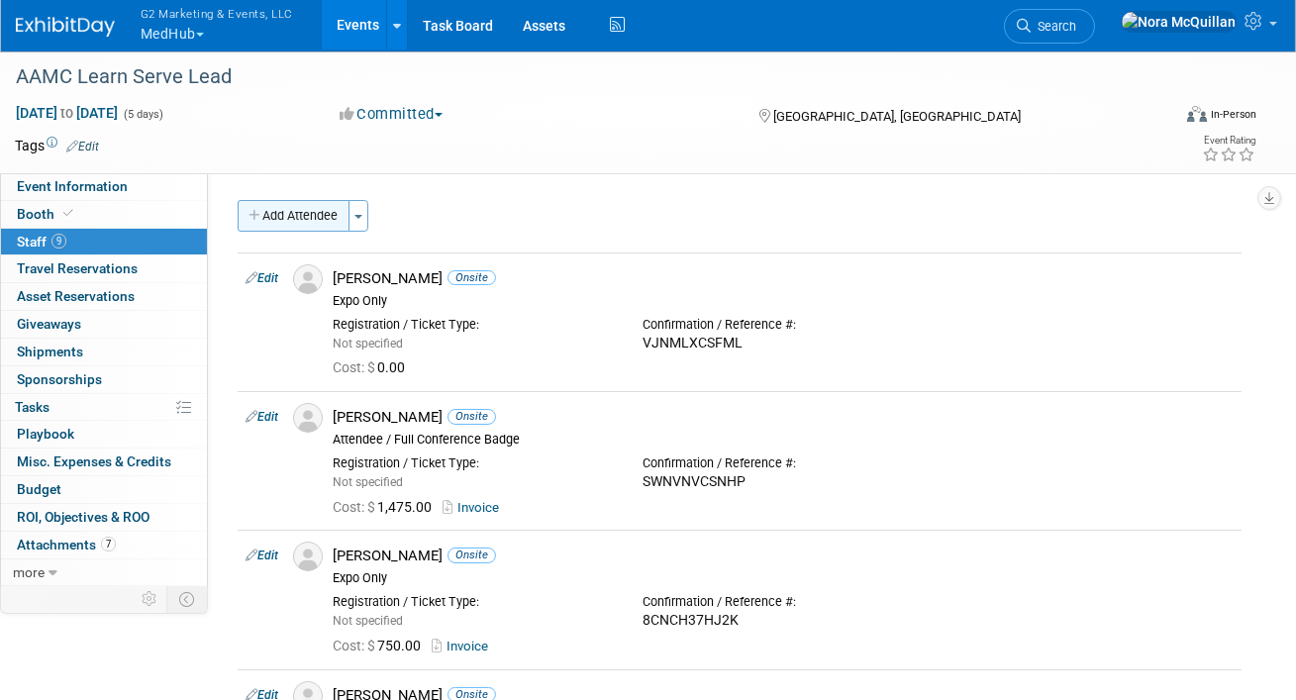
click at [323, 215] on button "Add Attendee" at bounding box center [294, 216] width 112 height 32
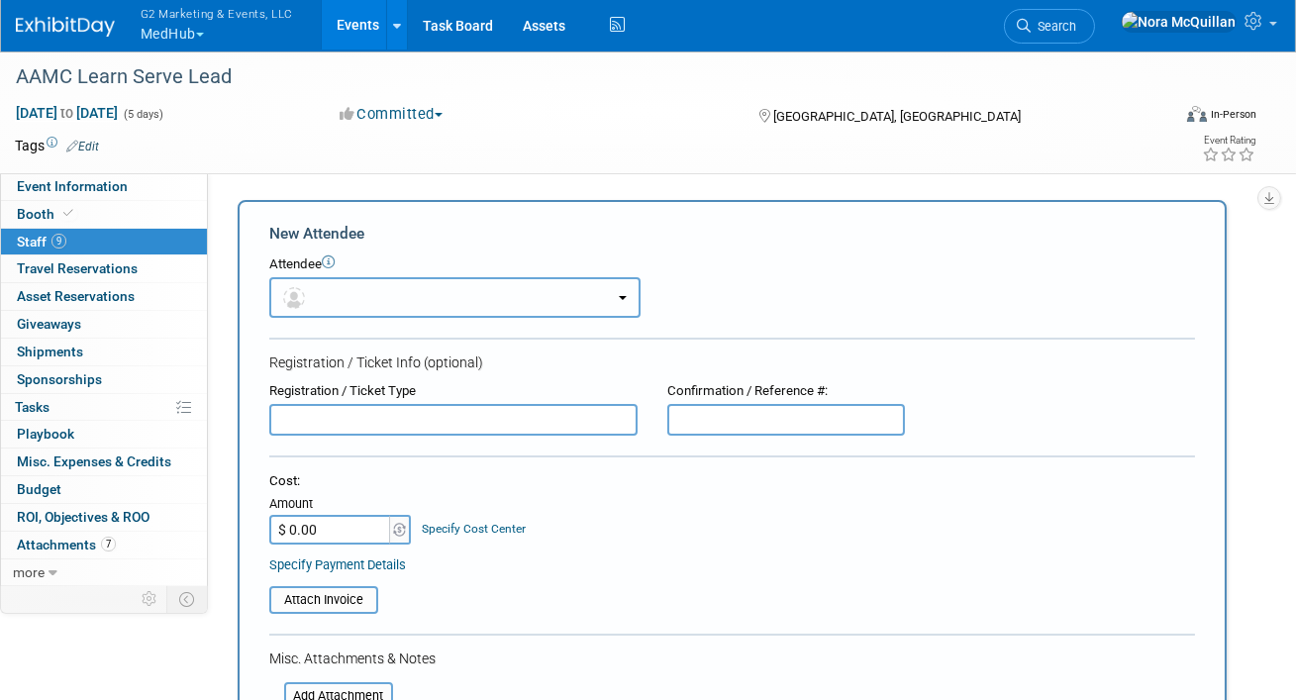
click at [375, 290] on button "button" at bounding box center [454, 297] width 371 height 41
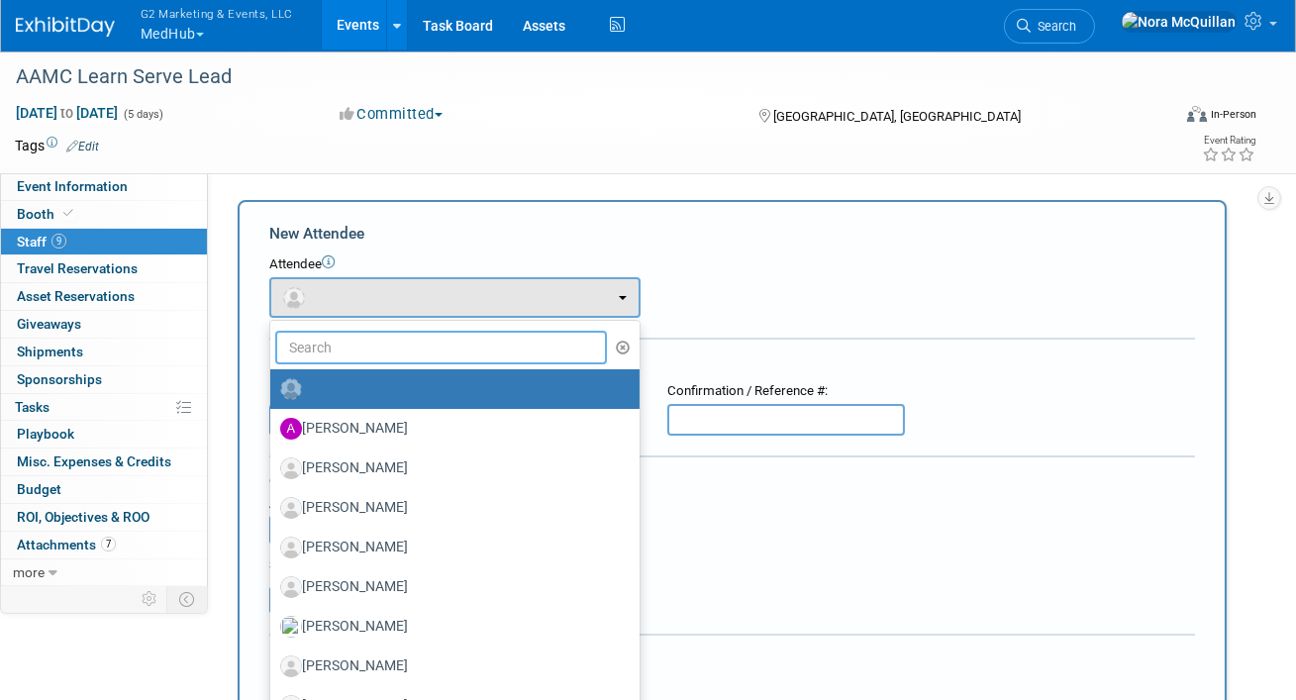
click at [341, 344] on input "text" at bounding box center [441, 348] width 332 height 34
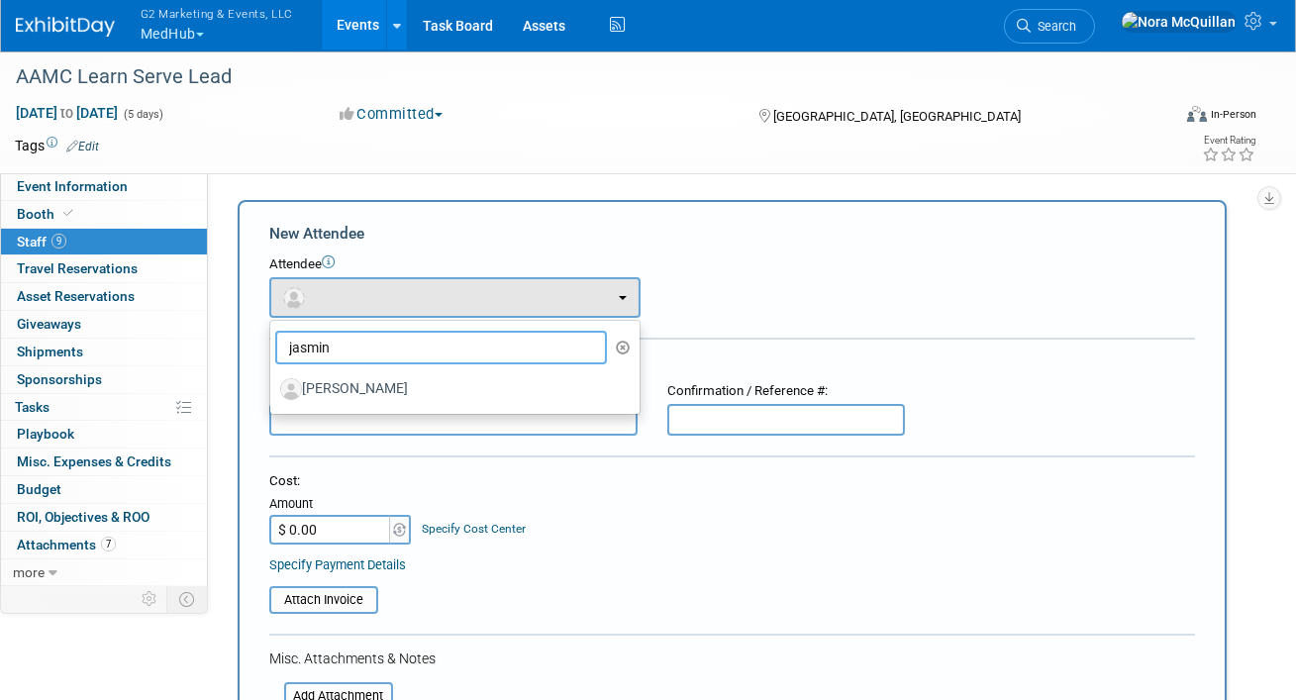
type input "jasmin"
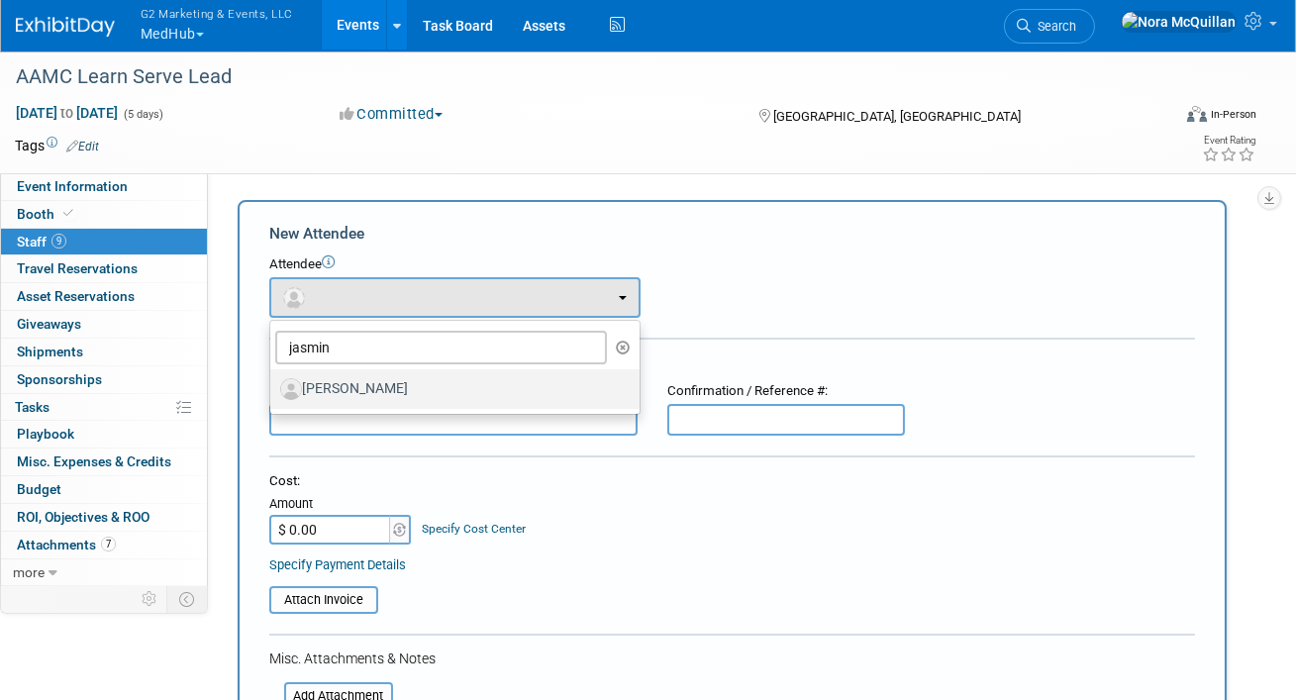
click at [339, 386] on label "Jasmine Laraichi" at bounding box center [449, 389] width 339 height 32
click at [273, 386] on input "Jasmine Laraichi" at bounding box center [266, 386] width 13 height 13
select select "8bf13c4f-98b4-4ac6-be6c-75dc7322592c"
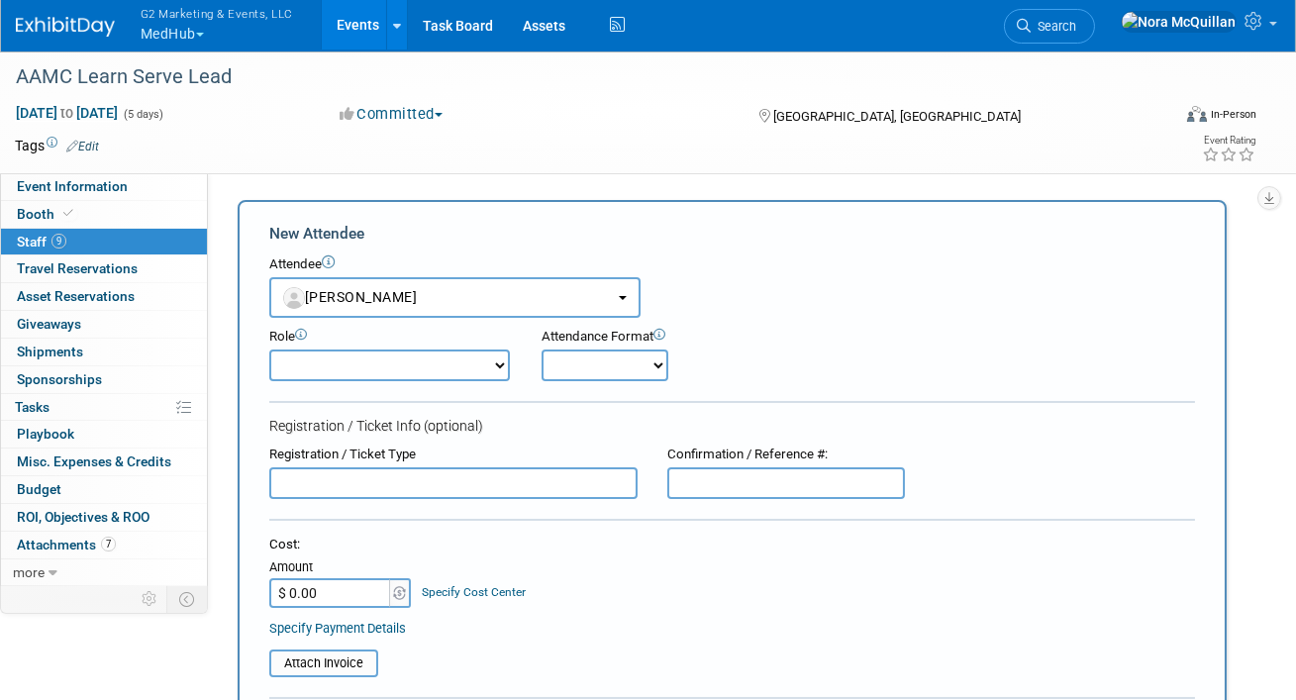
click at [360, 373] on select "Attendee / Full Conference Badge Demonstrator Expo Only Host Planner Presenter" at bounding box center [389, 365] width 241 height 32
select select "100"
click at [269, 349] on select "Attendee / Full Conference Badge Demonstrator Expo Only Host Planner Presenter" at bounding box center [389, 365] width 241 height 32
click at [605, 349] on select "Onsite Remote" at bounding box center [604, 365] width 127 height 32
select select "1"
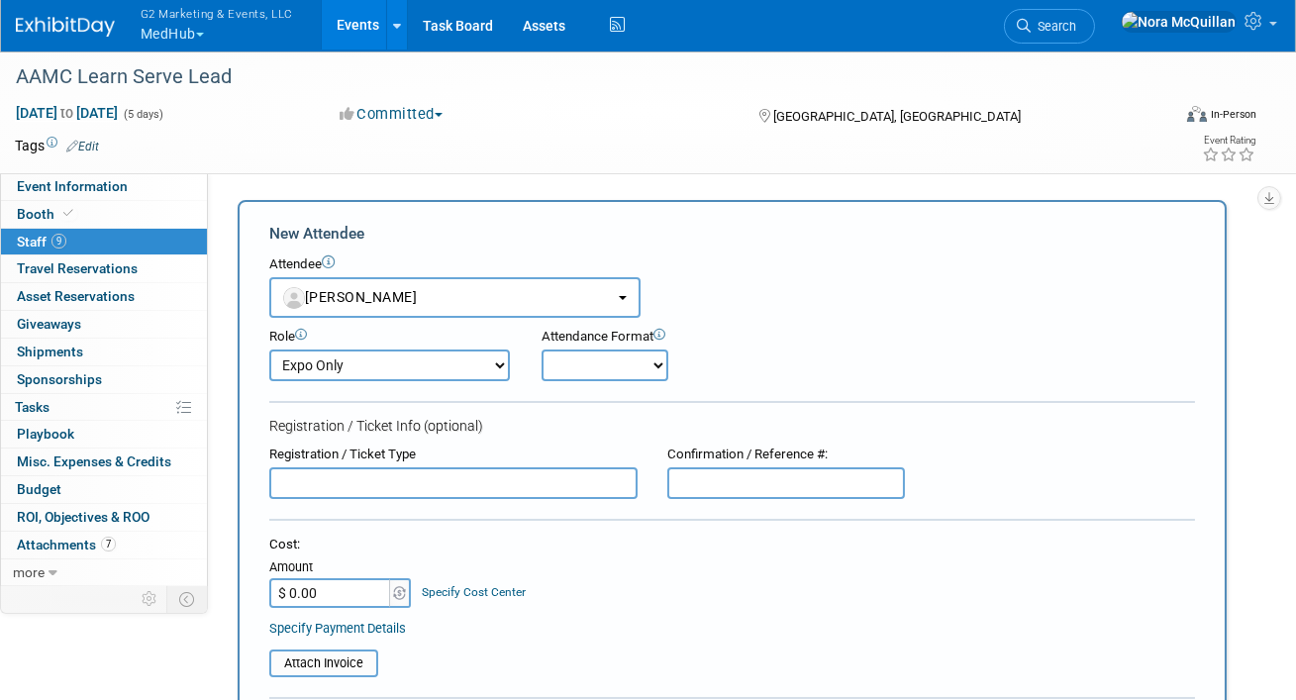
click at [542, 349] on select "Onsite Remote" at bounding box center [604, 365] width 127 height 32
click at [740, 488] on input "text" at bounding box center [786, 483] width 238 height 32
paste input "MRNFGB3G3KC"
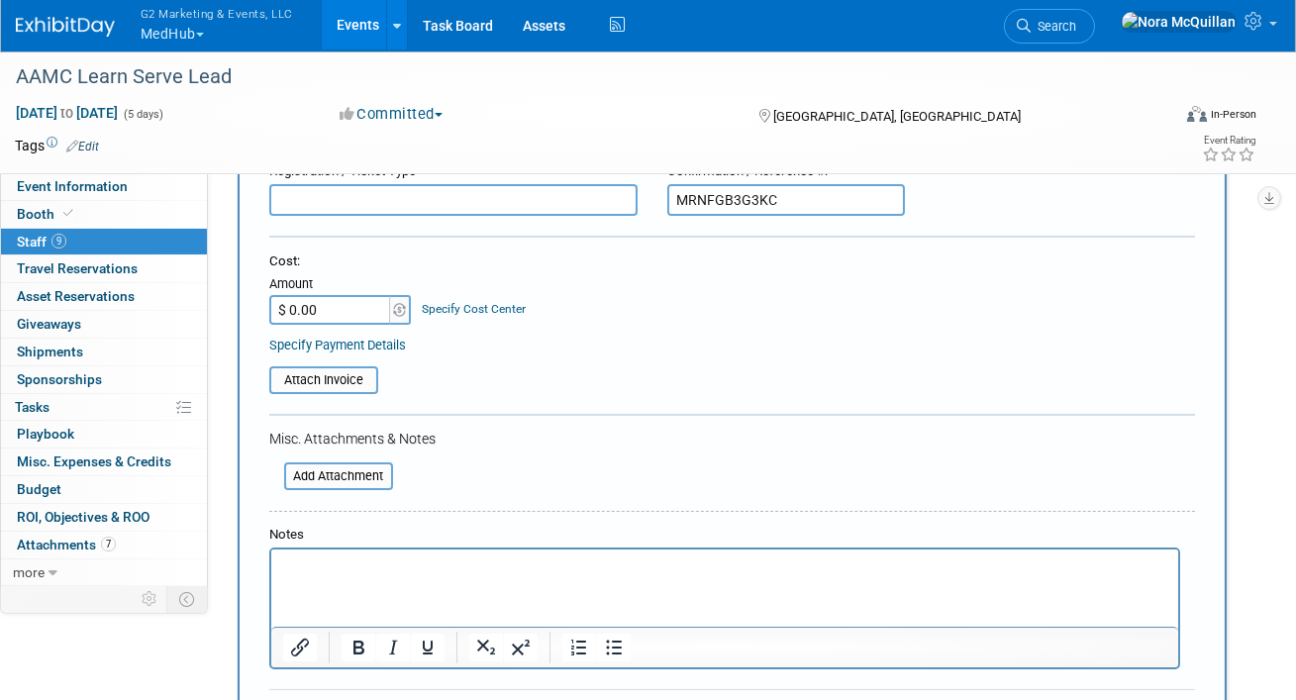
scroll to position [282, 0]
type input "MRNFGB3G3KC"
click at [328, 309] on input "$ 0.00" at bounding box center [331, 311] width 124 height 30
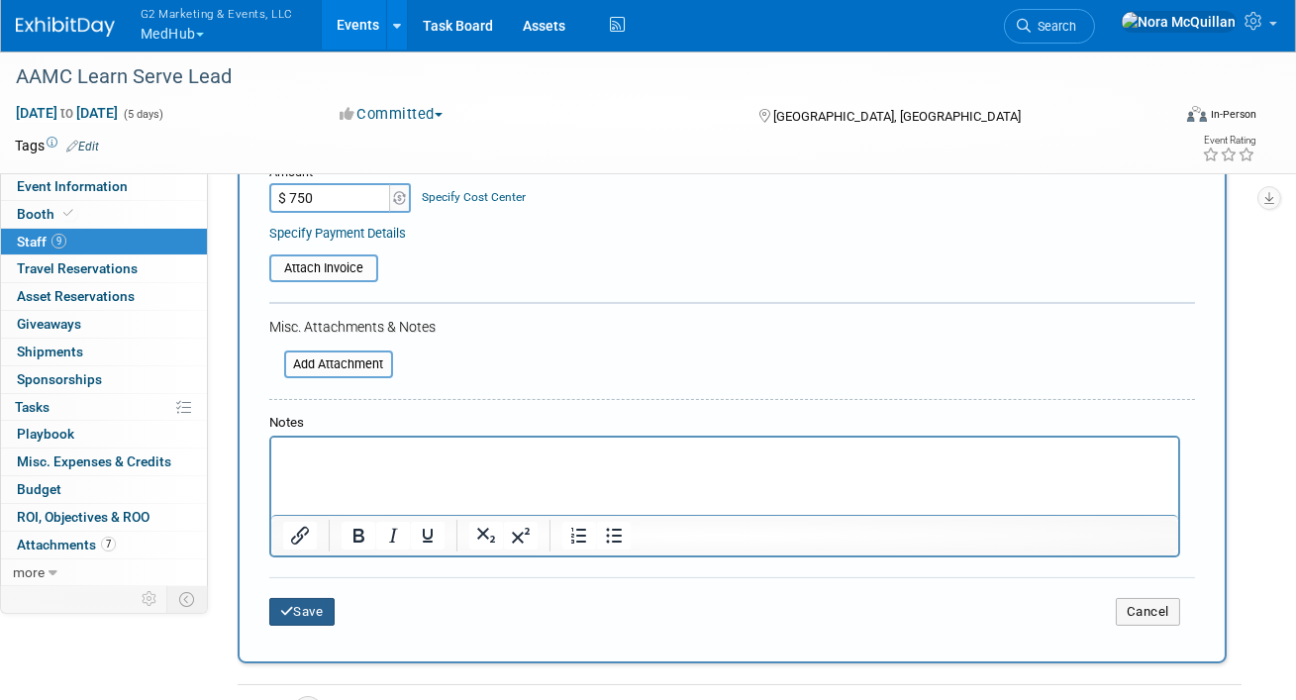
type input "$ 750.00"
click at [315, 613] on button "Save" at bounding box center [301, 612] width 65 height 28
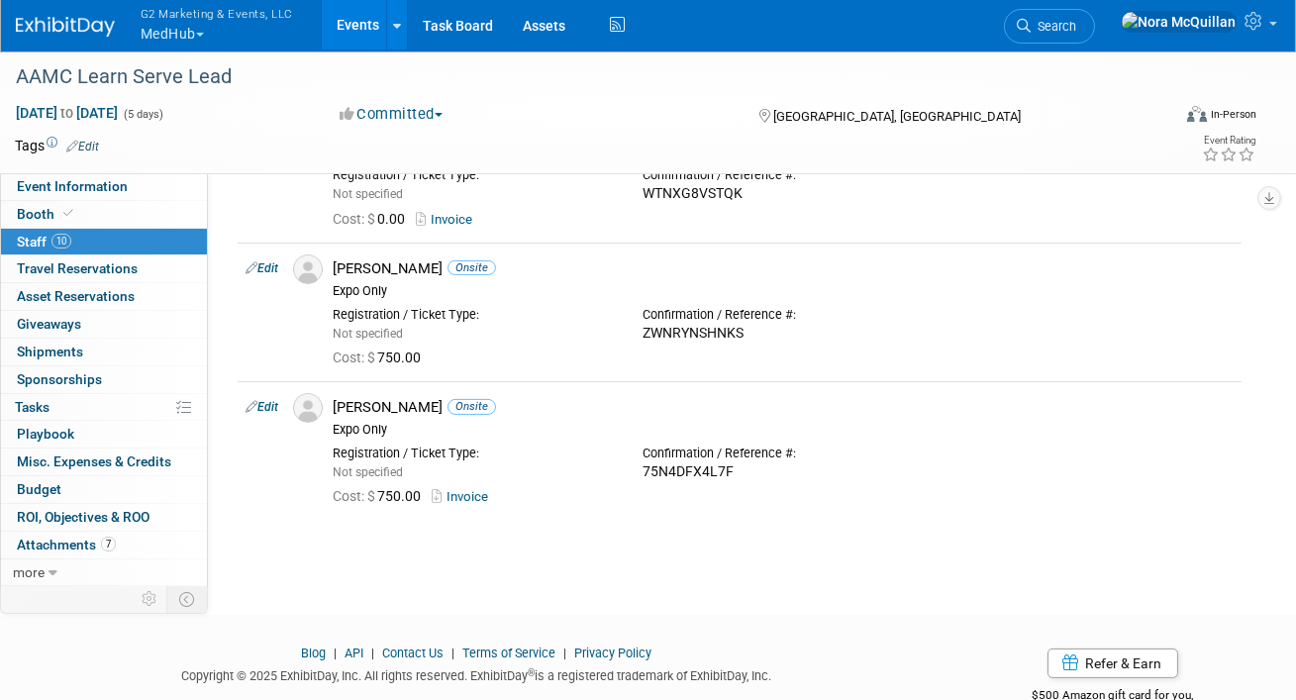
scroll to position [1121, 0]
